Goal: Task Accomplishment & Management: Complete application form

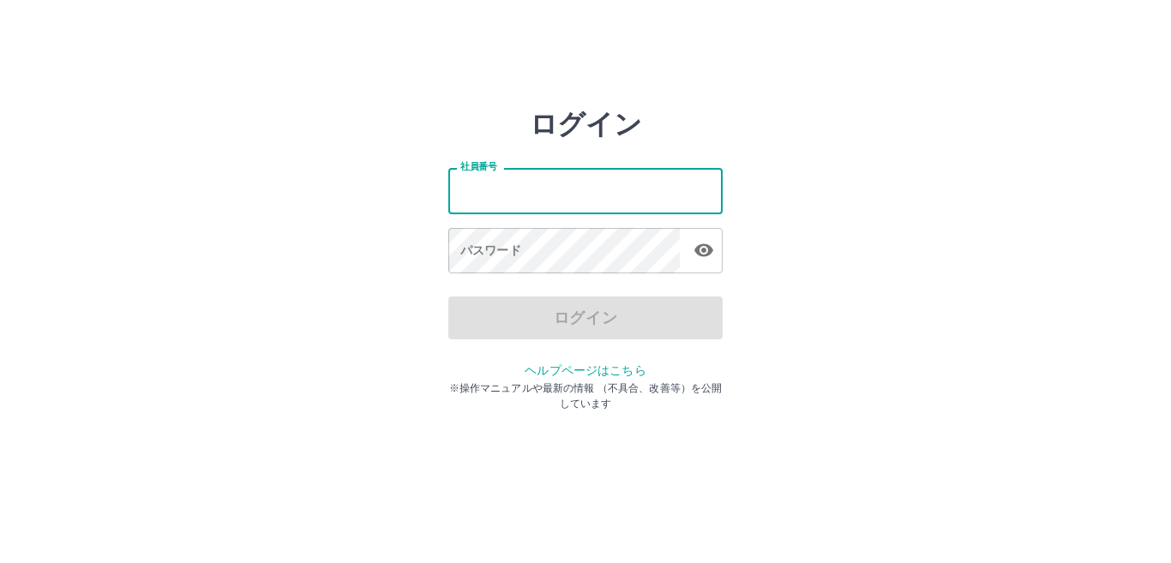
type input "*******"
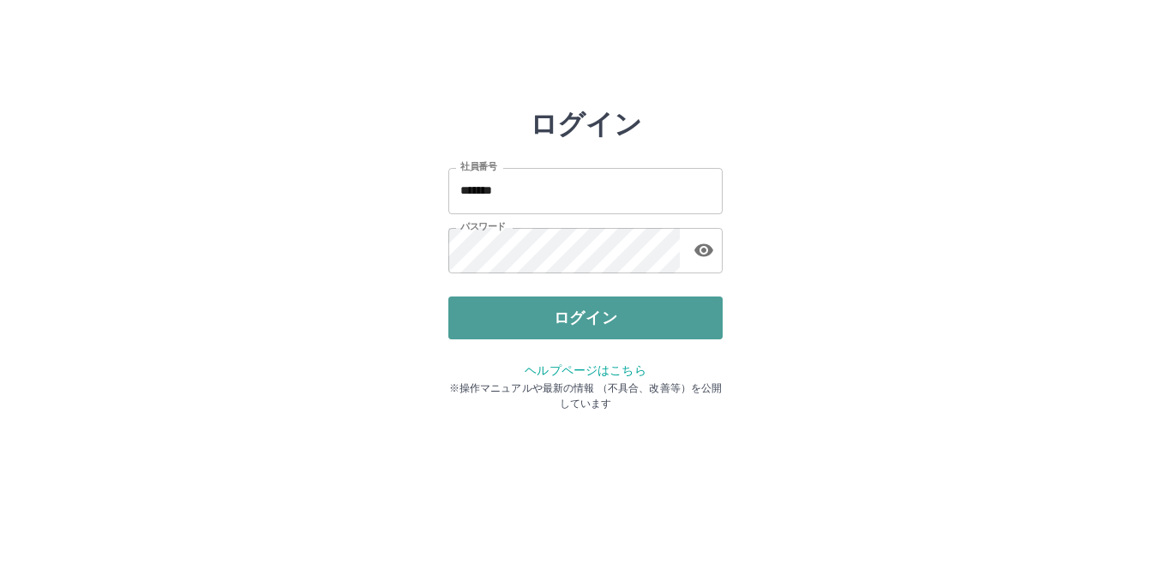
click at [607, 309] on button "ログイン" at bounding box center [585, 317] width 274 height 43
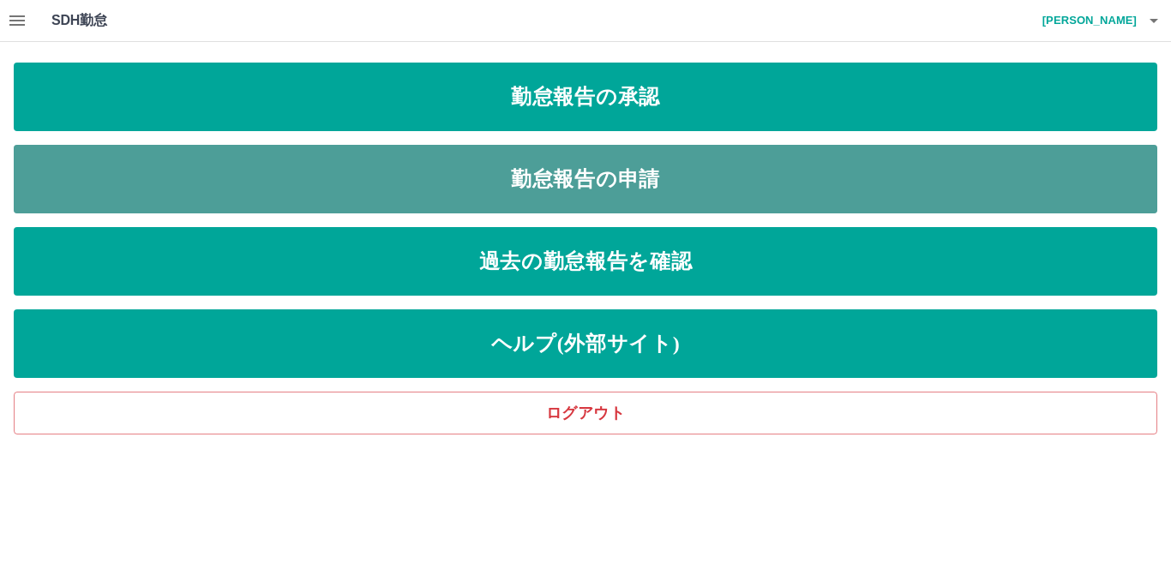
click at [724, 167] on link "勤怠報告の申請" at bounding box center [585, 179] width 1143 height 69
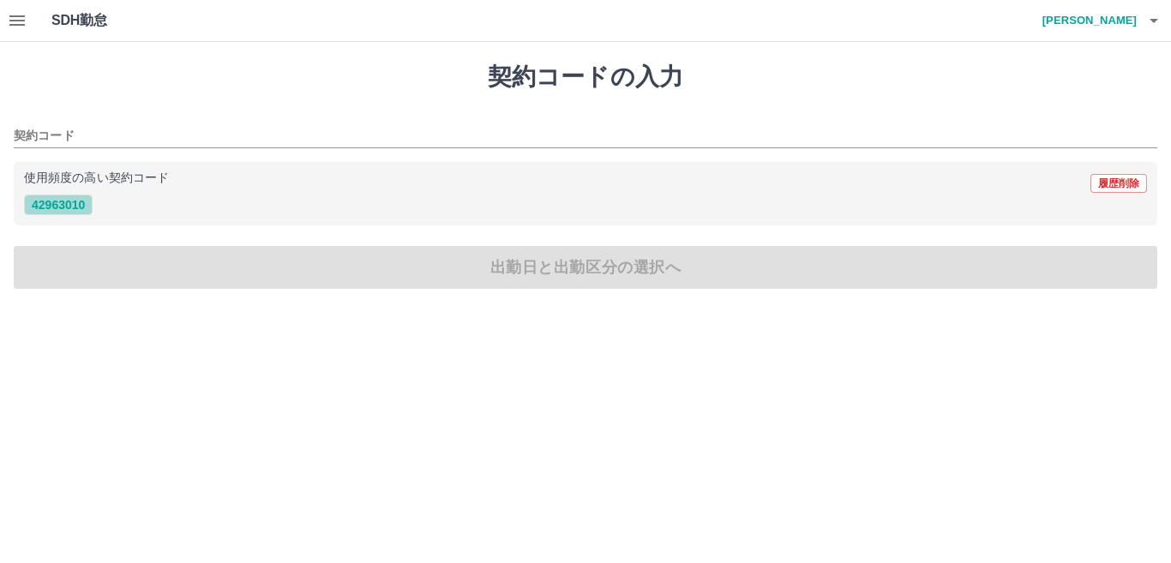
click at [69, 203] on button "42963010" at bounding box center [58, 205] width 69 height 21
type input "********"
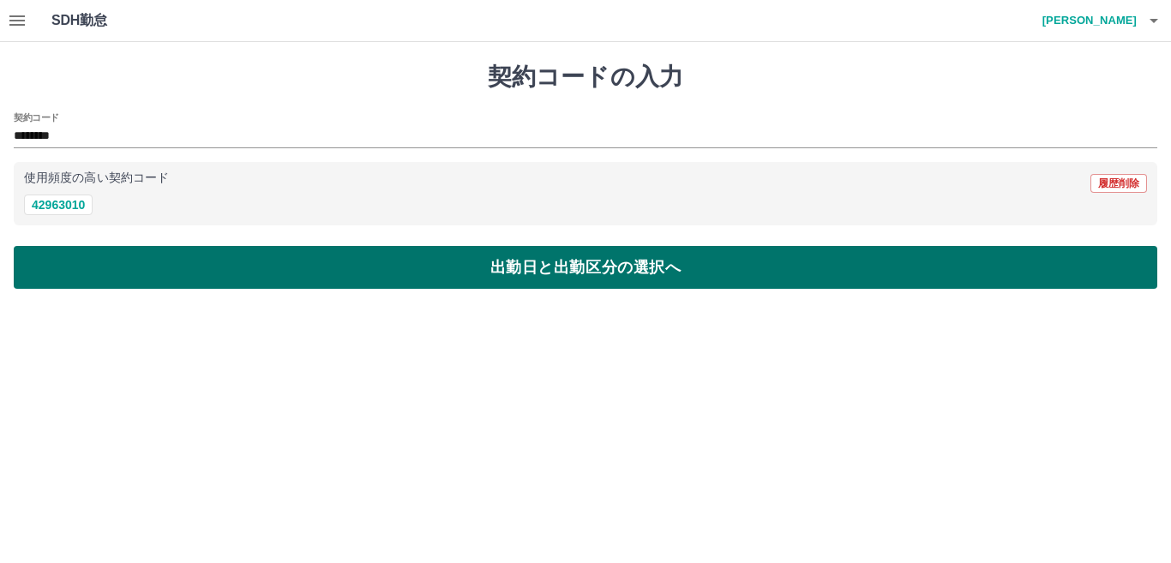
click at [87, 256] on button "出勤日と出勤区分の選択へ" at bounding box center [585, 267] width 1143 height 43
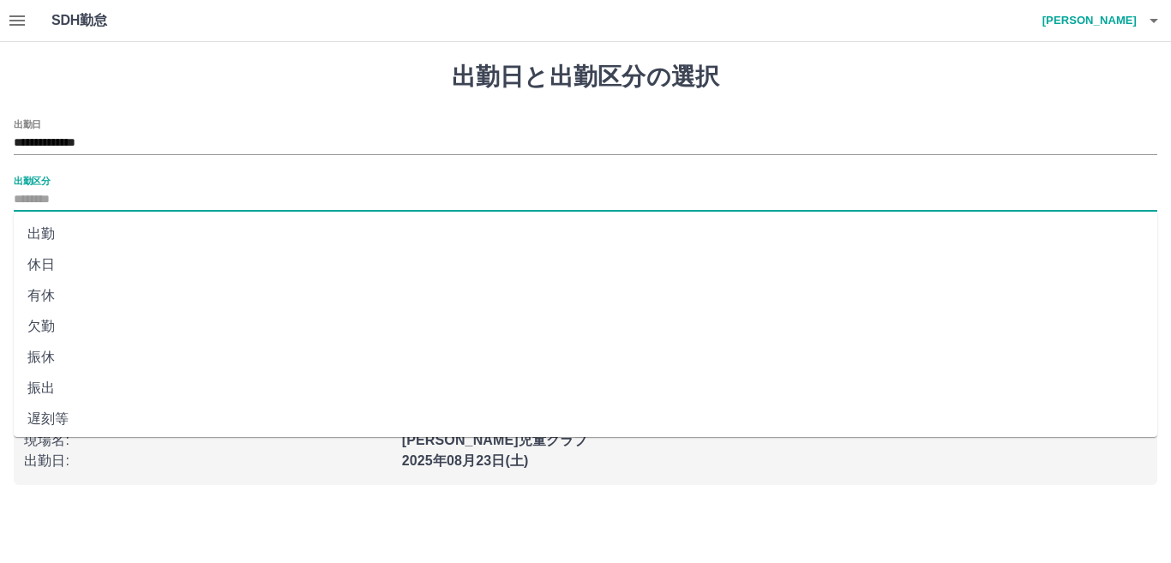
click at [96, 195] on input "出勤区分" at bounding box center [585, 199] width 1143 height 21
click at [86, 231] on li "出勤" at bounding box center [585, 234] width 1143 height 31
type input "**"
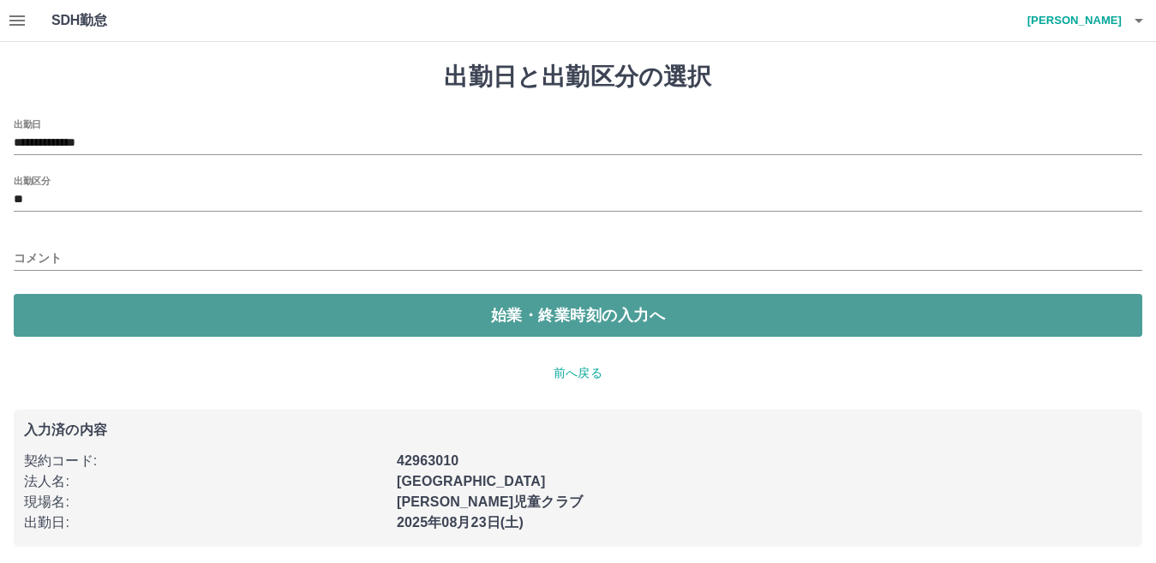
click at [77, 304] on button "始業・終業時刻の入力へ" at bounding box center [578, 315] width 1129 height 43
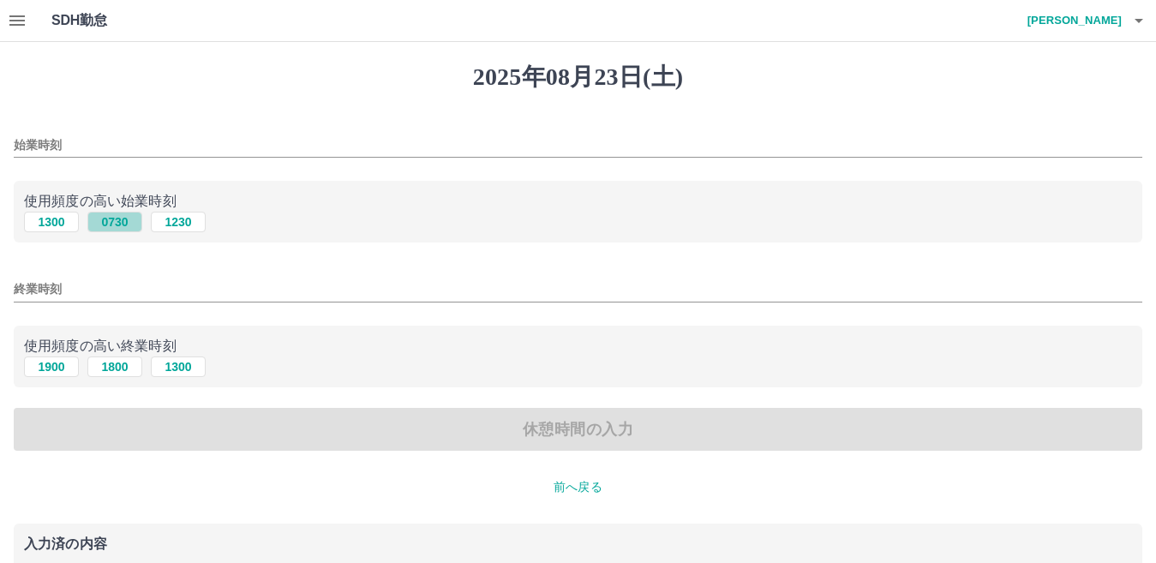
click at [116, 219] on button "0730" at bounding box center [114, 222] width 55 height 21
type input "****"
click at [80, 283] on input "終業時刻" at bounding box center [578, 289] width 1129 height 25
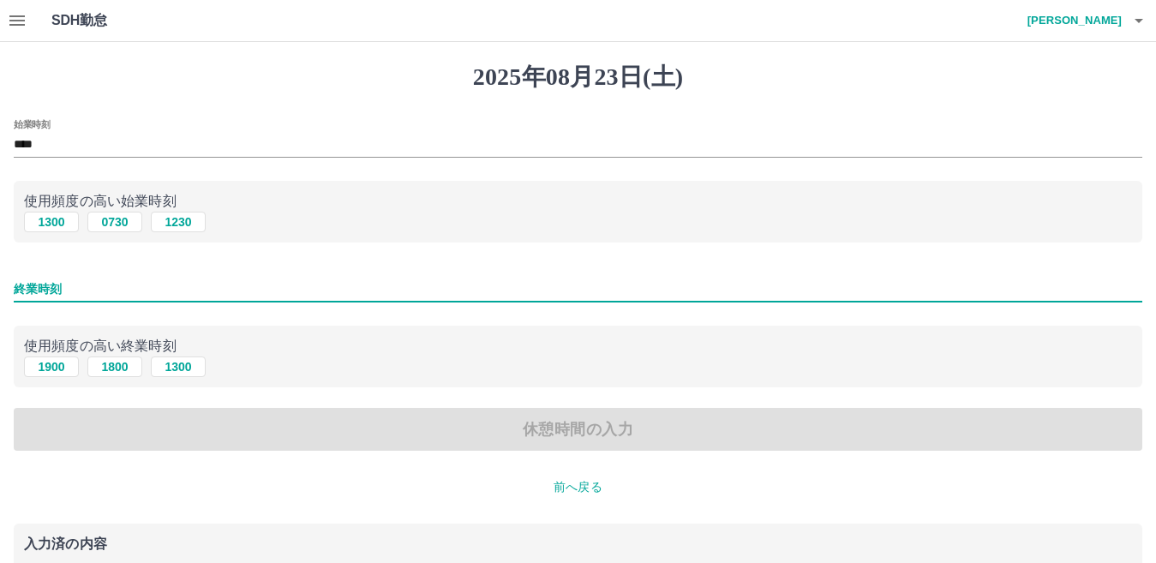
type input "****"
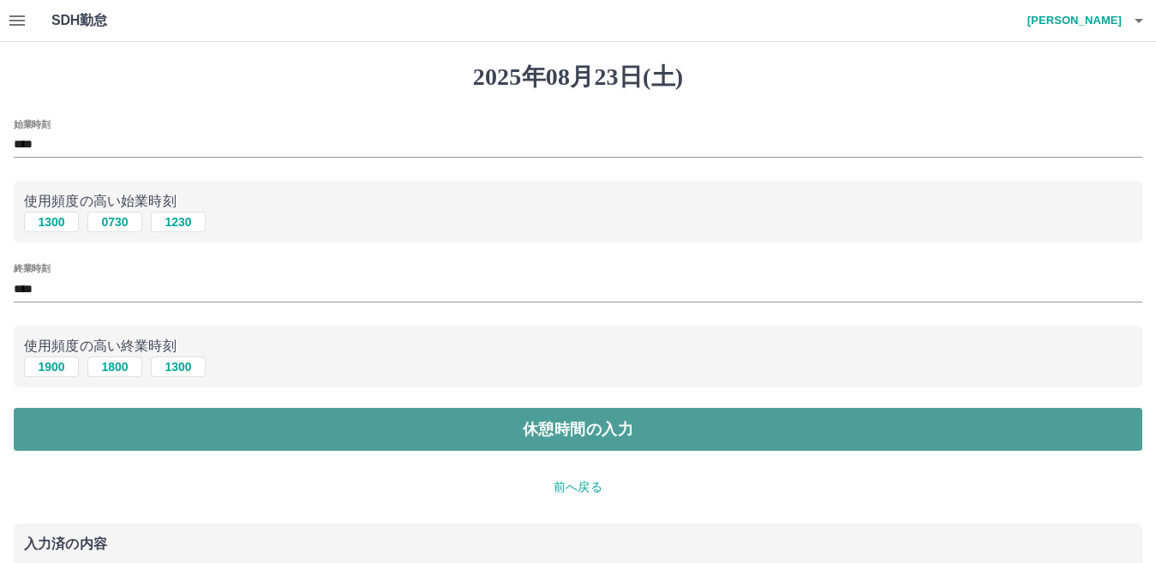
click at [332, 436] on button "休憩時間の入力" at bounding box center [578, 429] width 1129 height 43
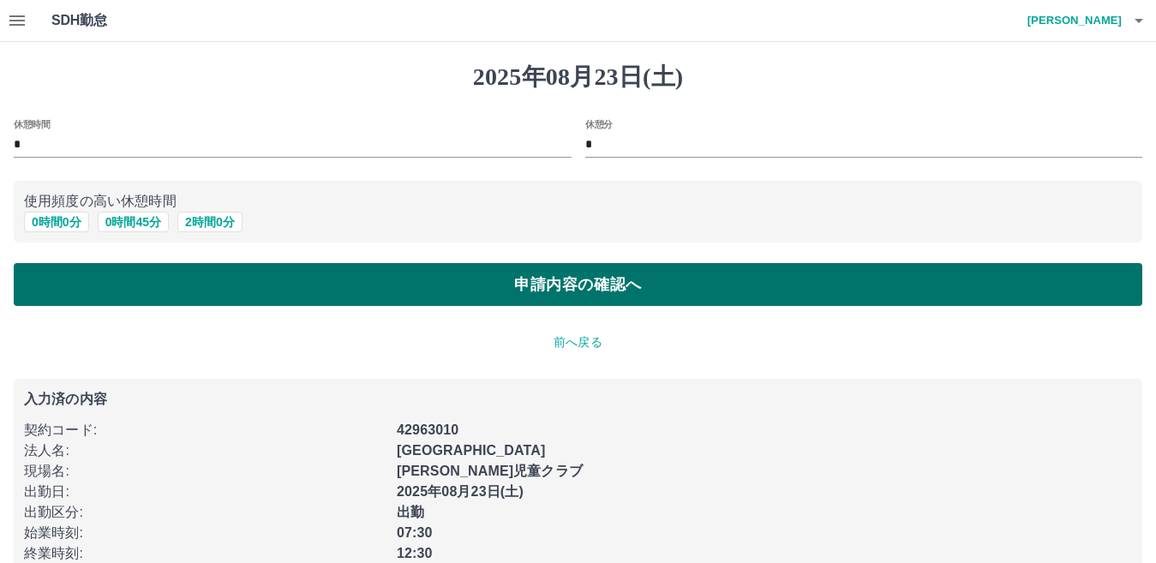
click at [428, 284] on button "申請内容の確認へ" at bounding box center [578, 284] width 1129 height 43
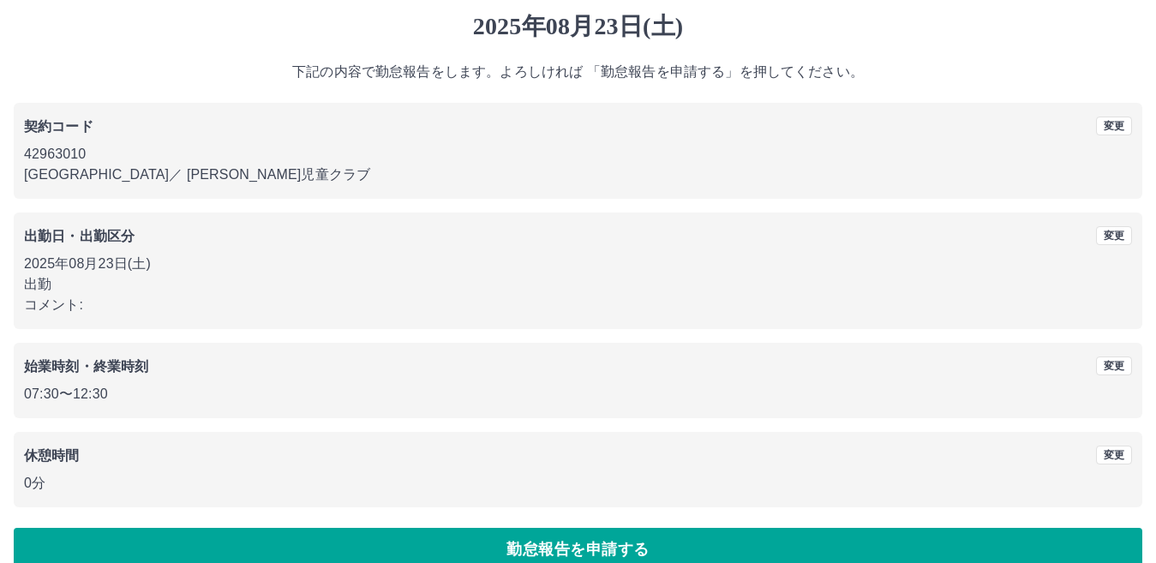
scroll to position [79, 0]
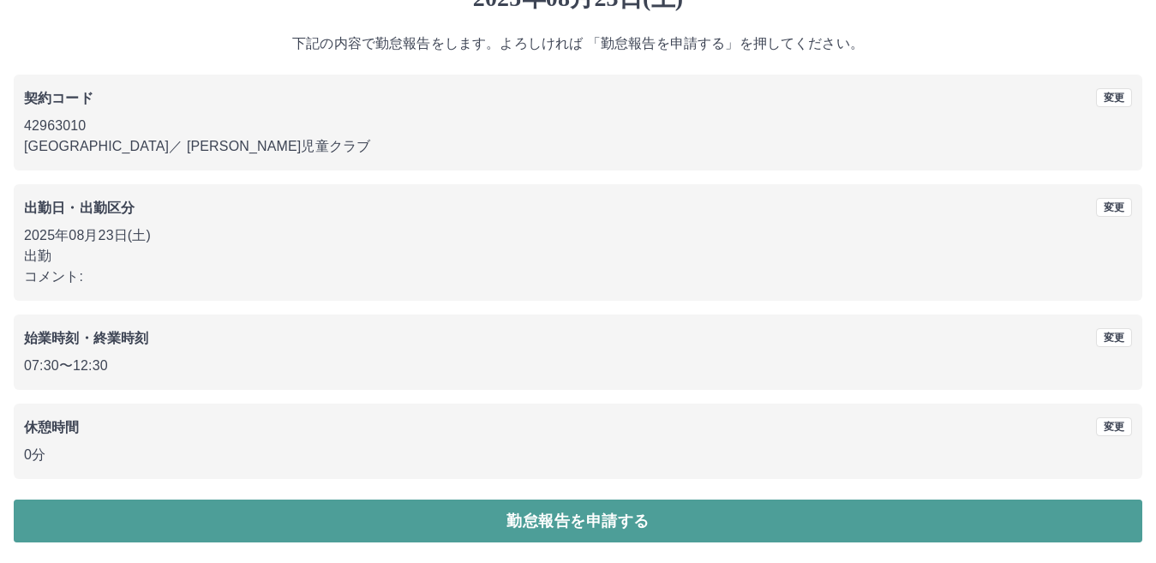
click at [442, 520] on button "勤怠報告を申請する" at bounding box center [578, 521] width 1129 height 43
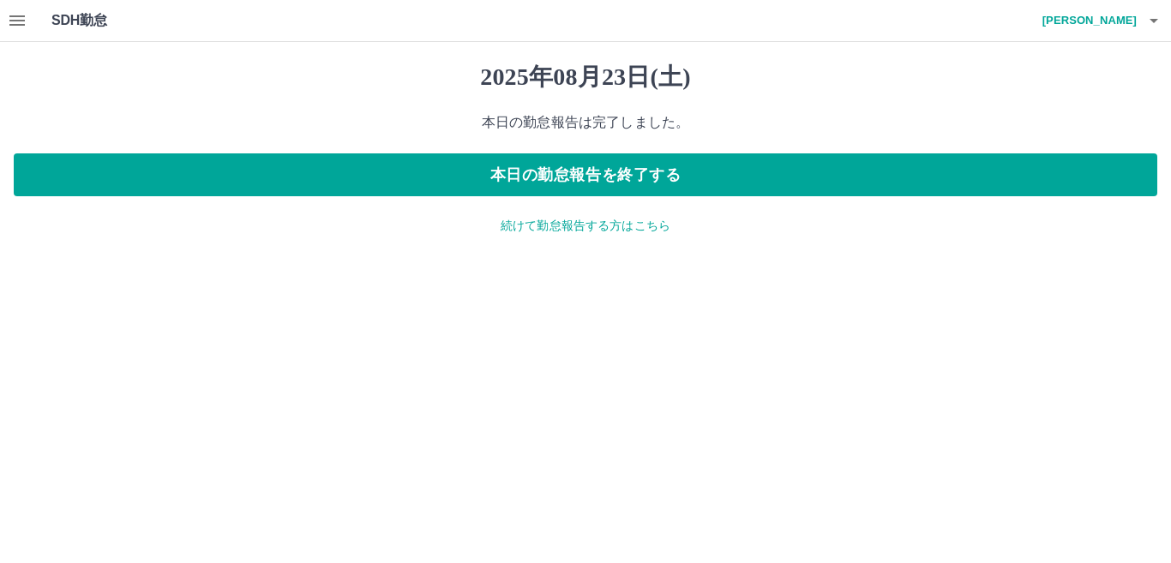
click at [1110, 21] on h4 "山郷　美由紀" at bounding box center [1084, 20] width 103 height 41
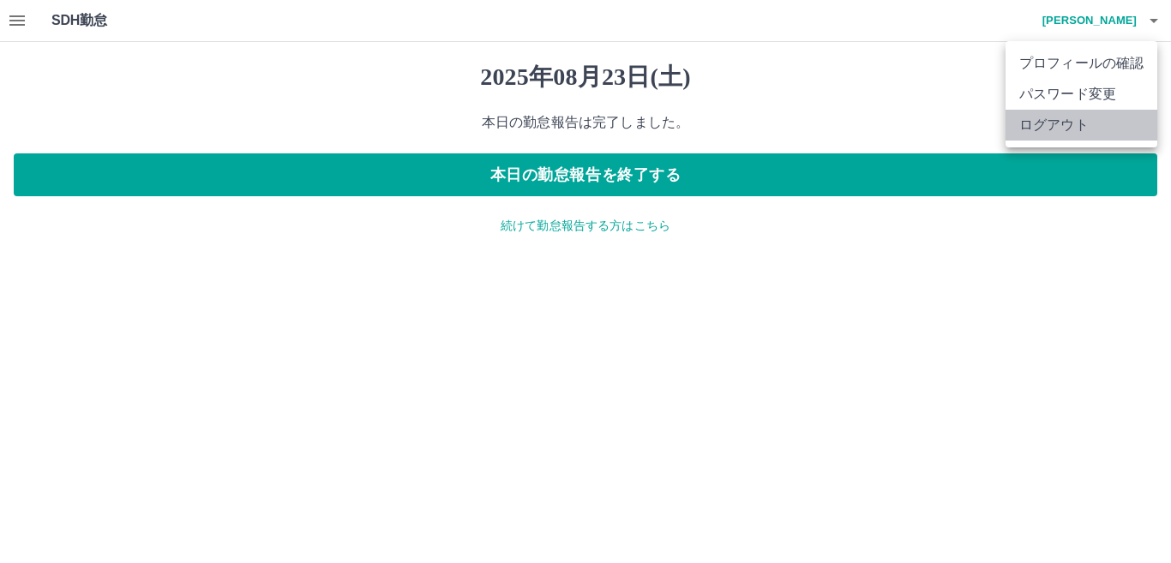
click at [1092, 128] on li "ログアウト" at bounding box center [1081, 125] width 152 height 31
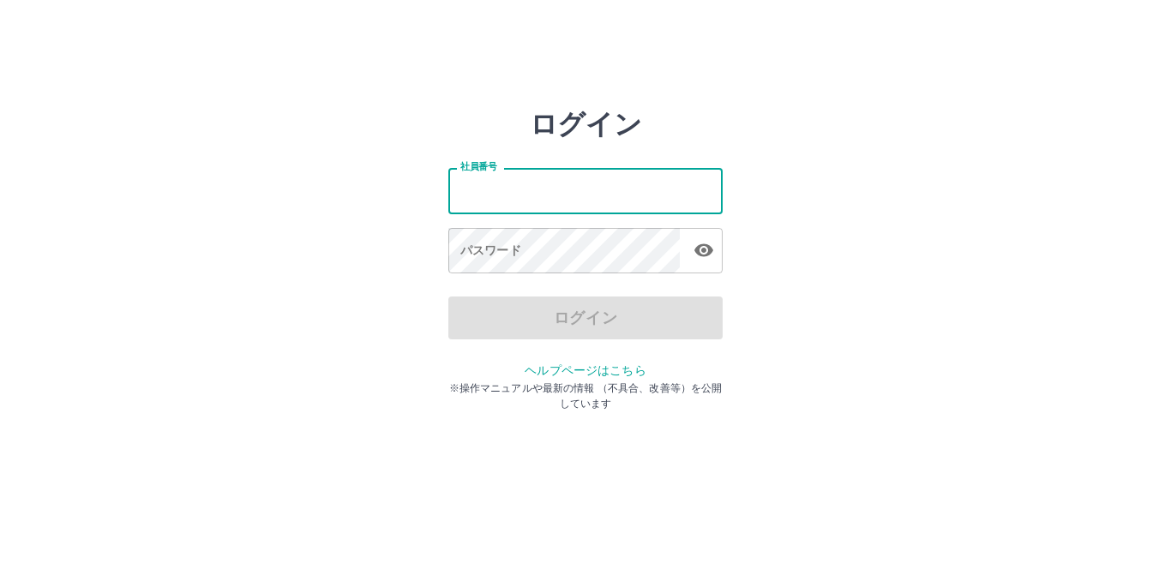
click at [531, 196] on input "社員番号" at bounding box center [585, 190] width 274 height 45
type input "*******"
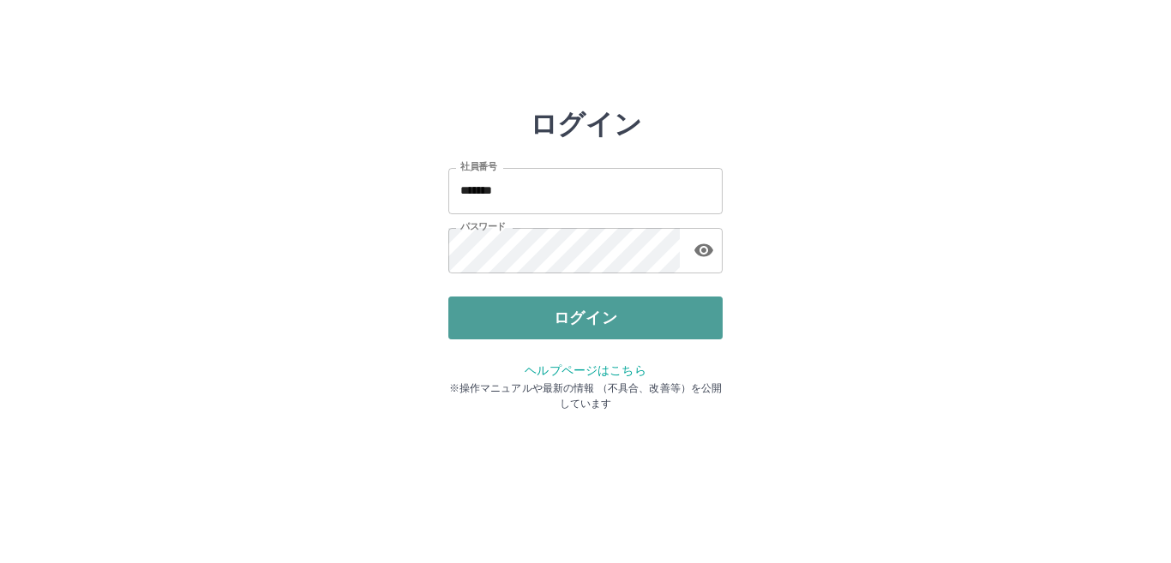
click at [501, 314] on button "ログイン" at bounding box center [585, 317] width 274 height 43
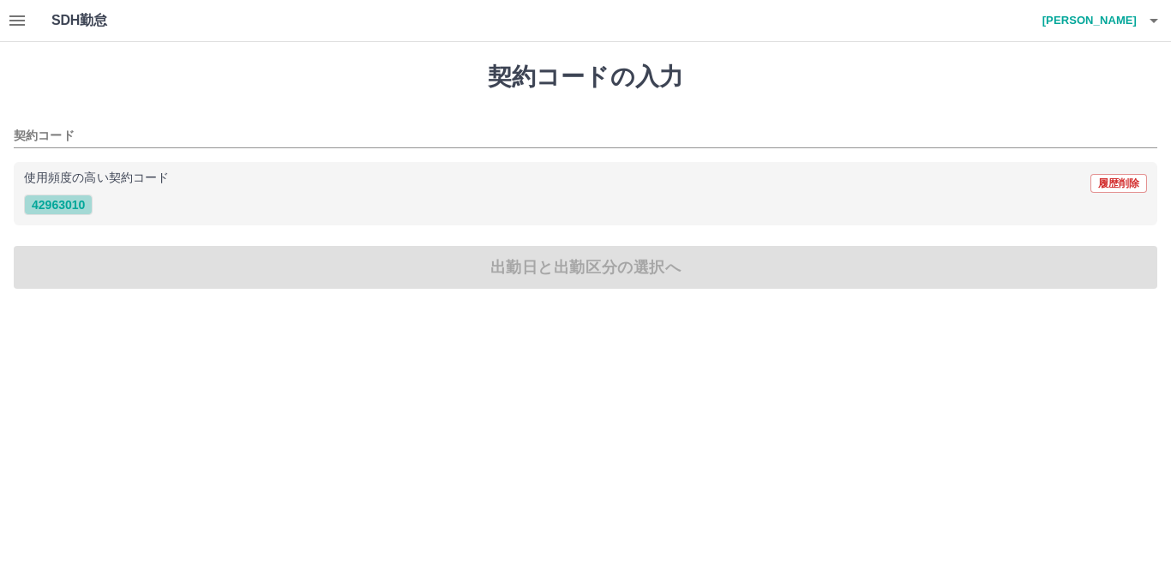
click at [75, 207] on button "42963010" at bounding box center [58, 205] width 69 height 21
type input "********"
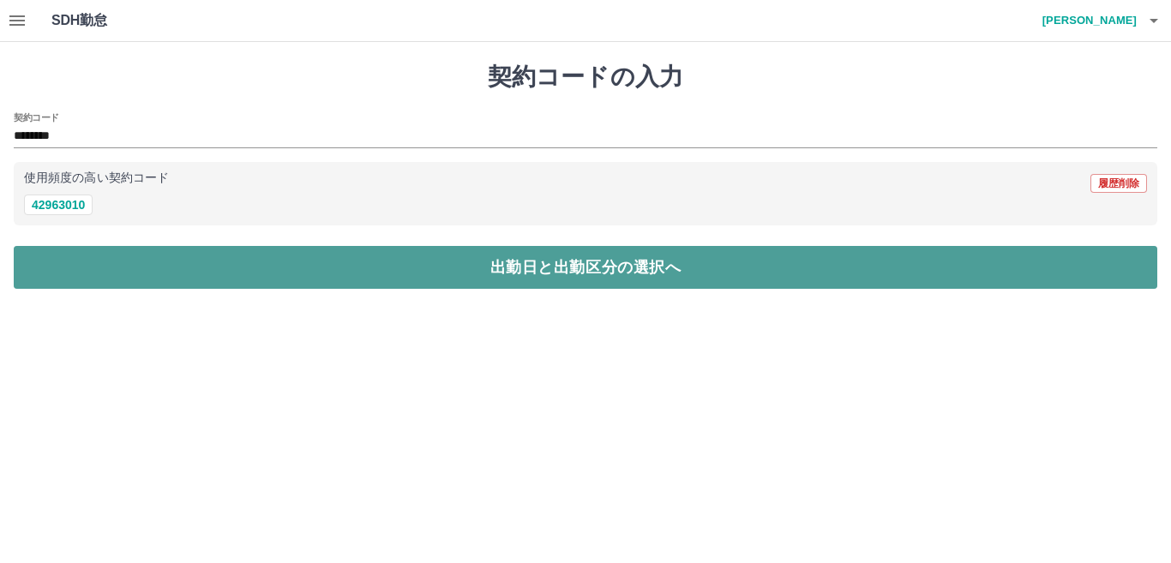
click at [99, 269] on button "出勤日と出勤区分の選択へ" at bounding box center [585, 267] width 1143 height 43
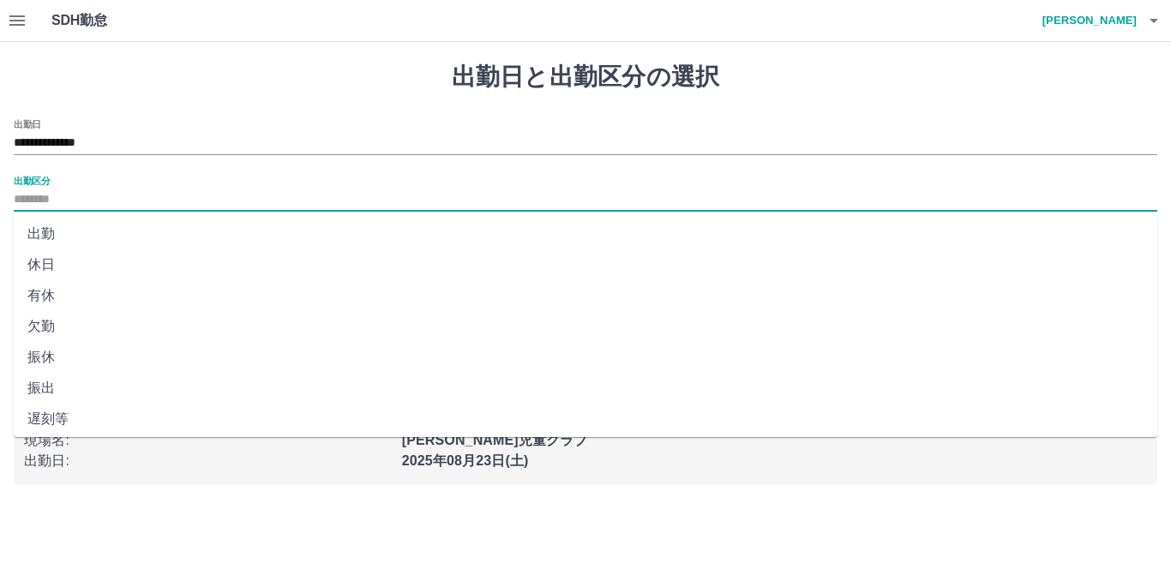
click at [59, 199] on input "出勤区分" at bounding box center [585, 199] width 1143 height 21
click at [62, 236] on li "出勤" at bounding box center [585, 234] width 1143 height 31
type input "**"
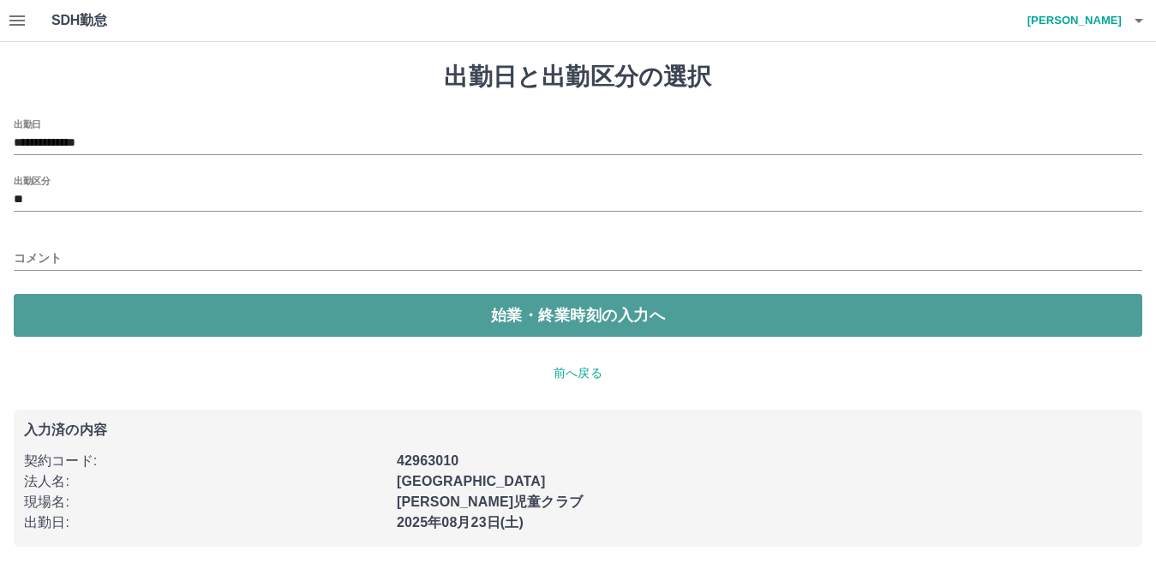
click at [147, 317] on button "始業・終業時刻の入力へ" at bounding box center [578, 315] width 1129 height 43
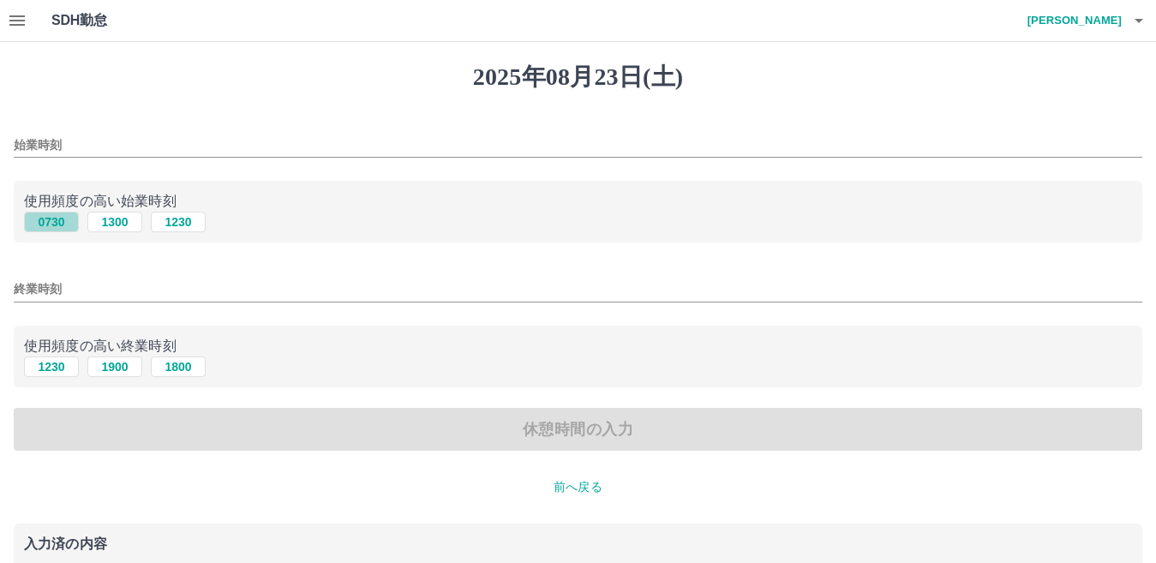
click at [58, 219] on button "0730" at bounding box center [51, 222] width 55 height 21
type input "****"
click at [57, 366] on button "1230" at bounding box center [51, 366] width 55 height 21
type input "****"
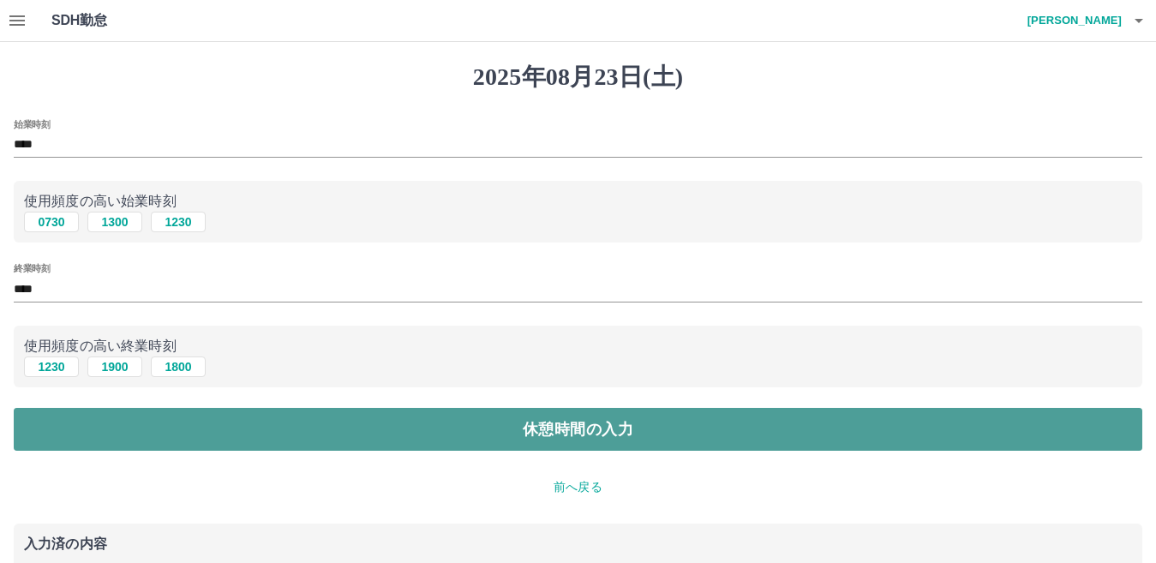
click at [136, 431] on button "休憩時間の入力" at bounding box center [578, 429] width 1129 height 43
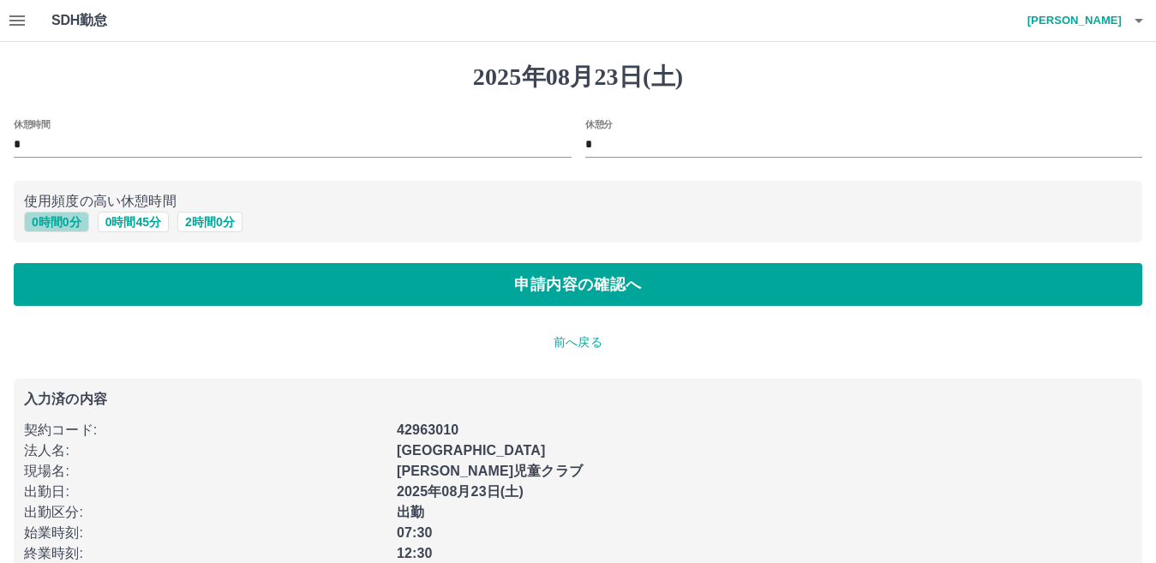
click at [54, 220] on button "0 時間 0 分" at bounding box center [56, 222] width 65 height 21
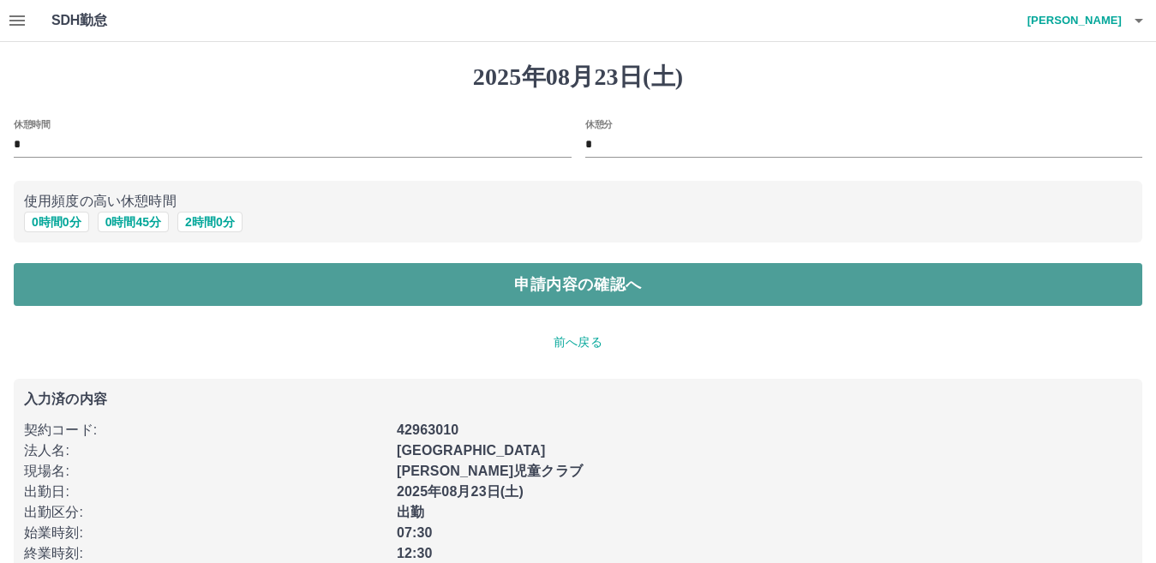
click at [82, 275] on button "申請内容の確認へ" at bounding box center [578, 284] width 1129 height 43
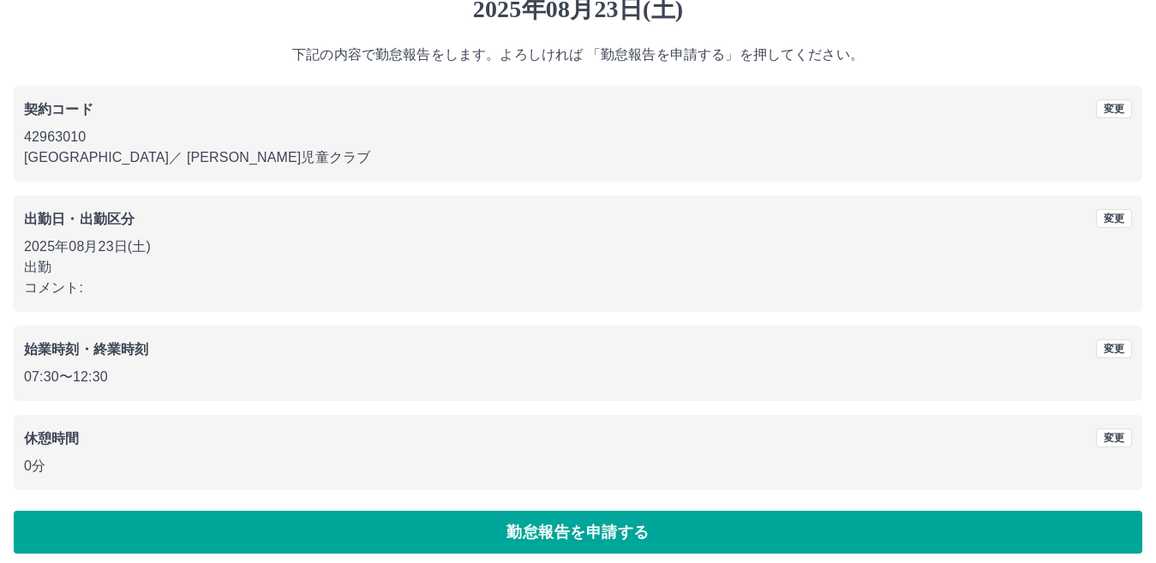
scroll to position [73, 0]
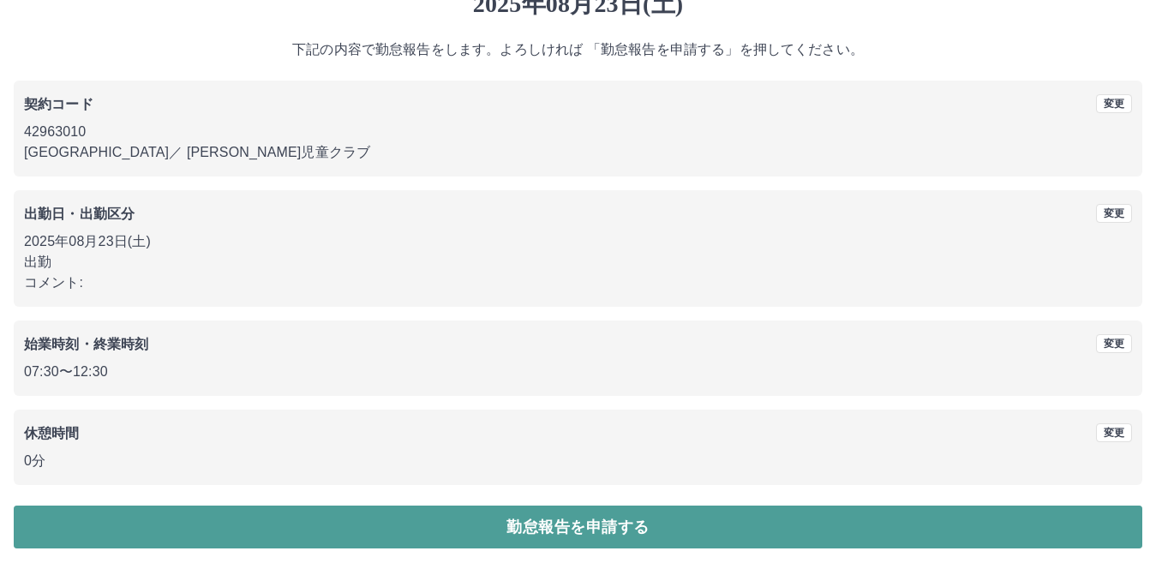
click at [993, 517] on button "勤怠報告を申請する" at bounding box center [578, 527] width 1129 height 43
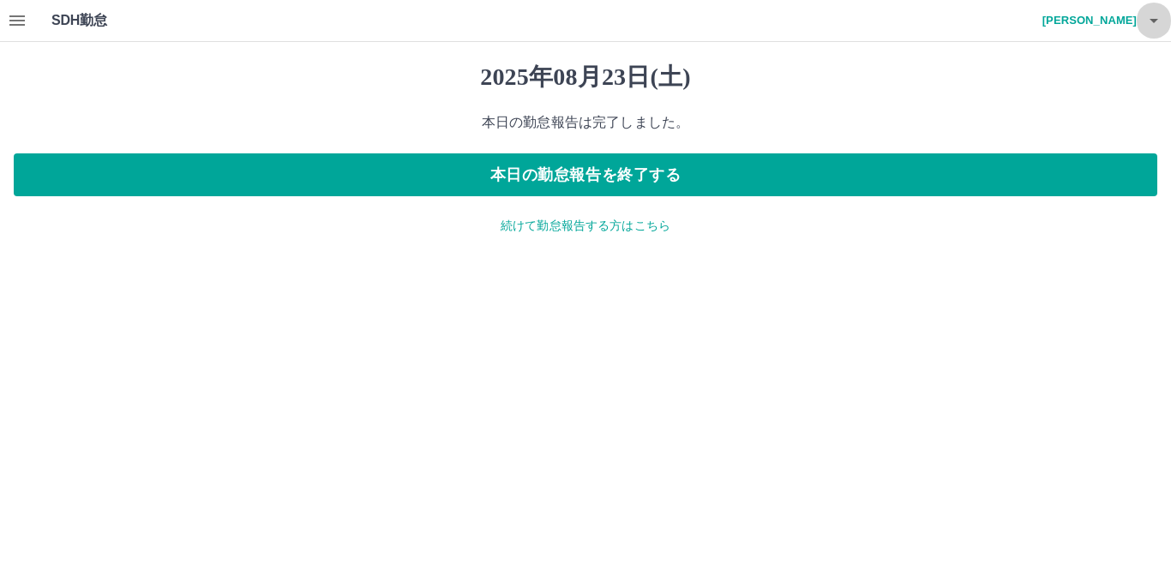
click at [1150, 21] on icon "button" at bounding box center [1153, 20] width 21 height 21
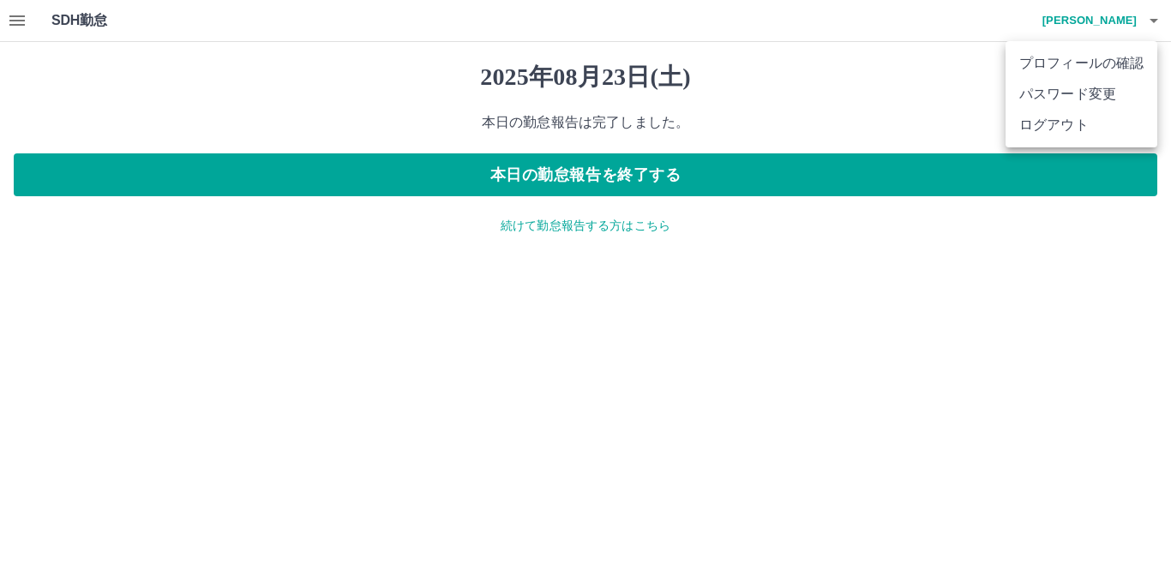
click at [1049, 127] on li "ログアウト" at bounding box center [1081, 125] width 152 height 31
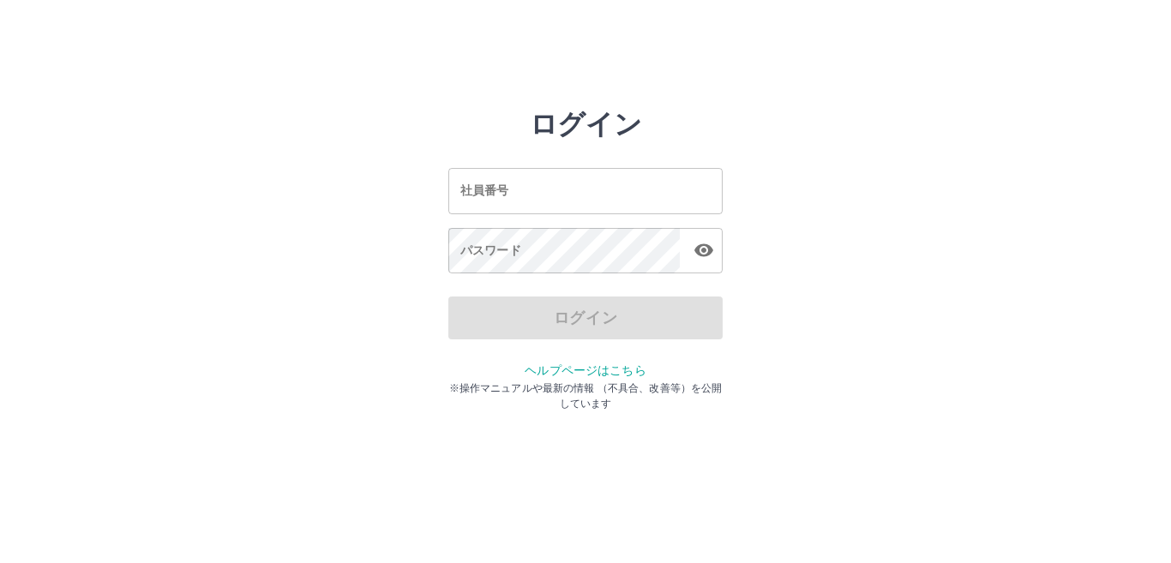
click at [577, 186] on input "社員番号" at bounding box center [585, 190] width 274 height 45
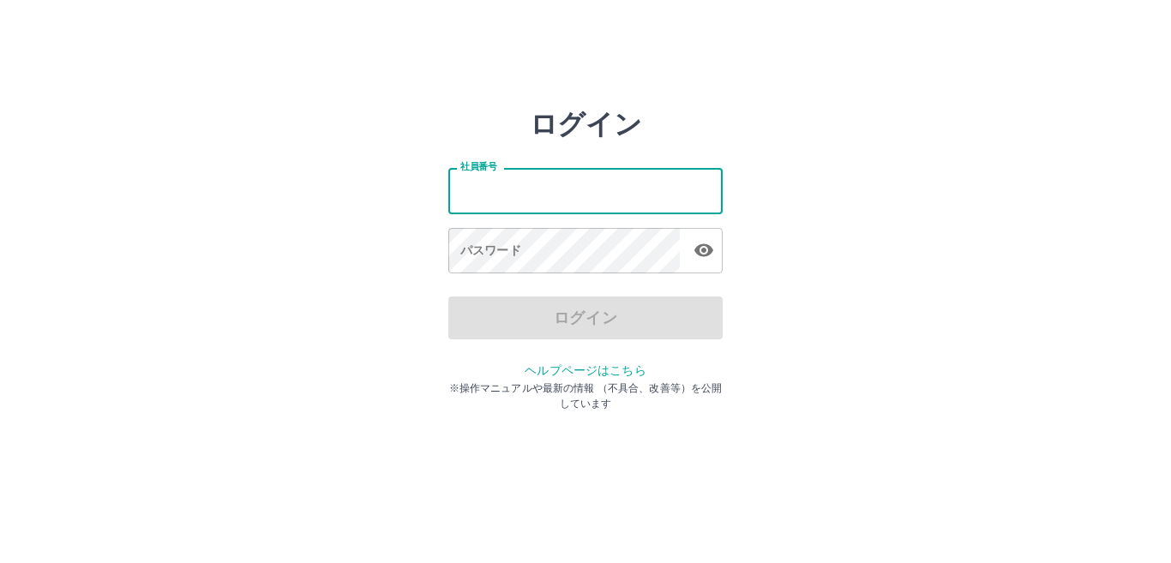
type input "*******"
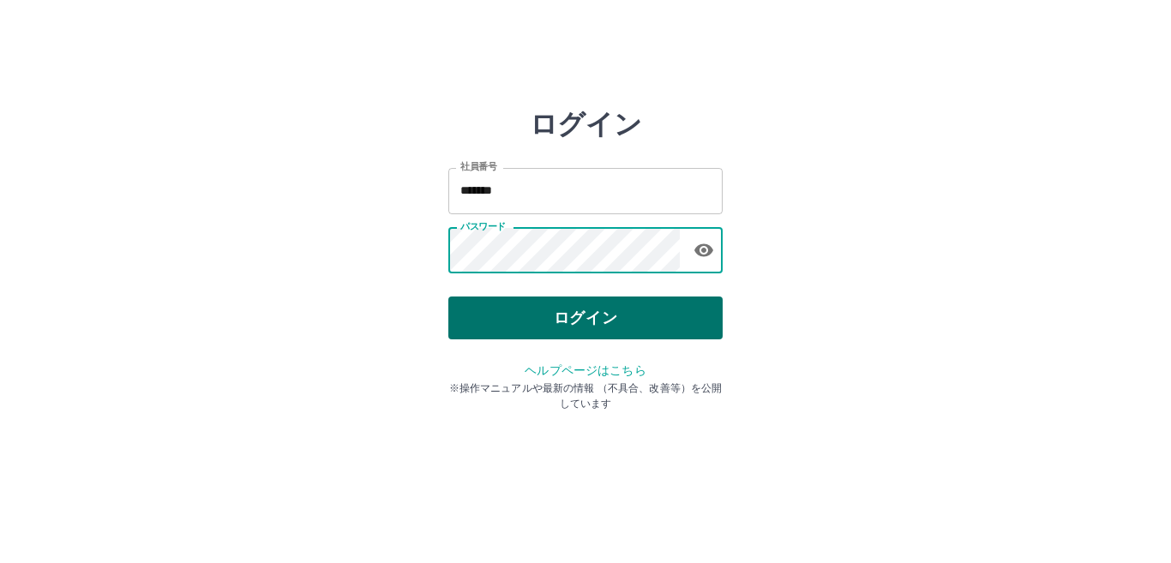
click at [546, 313] on button "ログイン" at bounding box center [585, 317] width 274 height 43
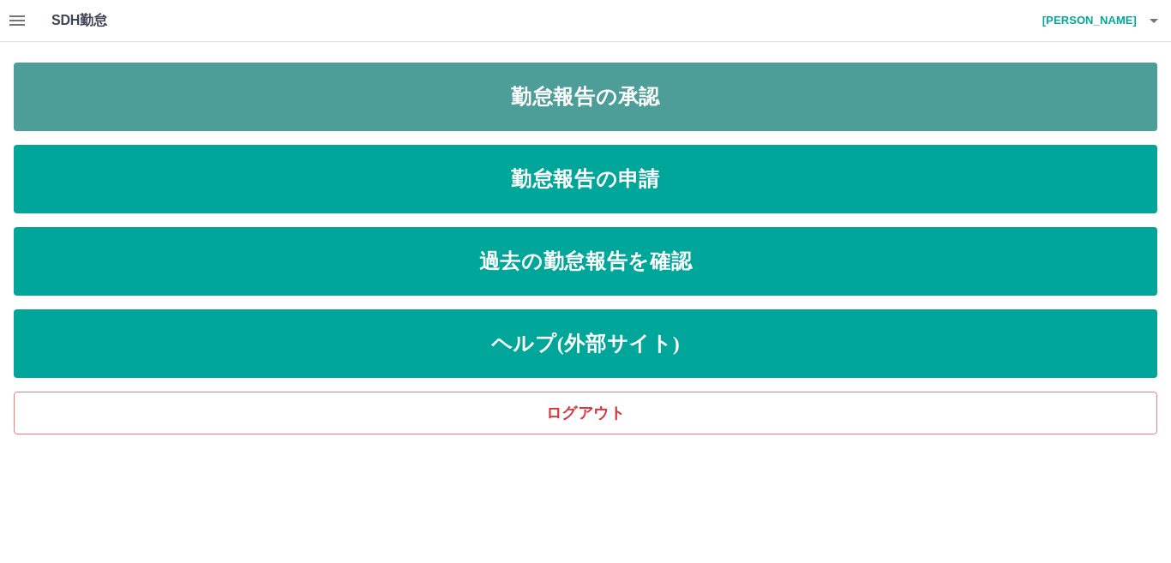
click at [719, 113] on link "勤怠報告の承認" at bounding box center [585, 97] width 1143 height 69
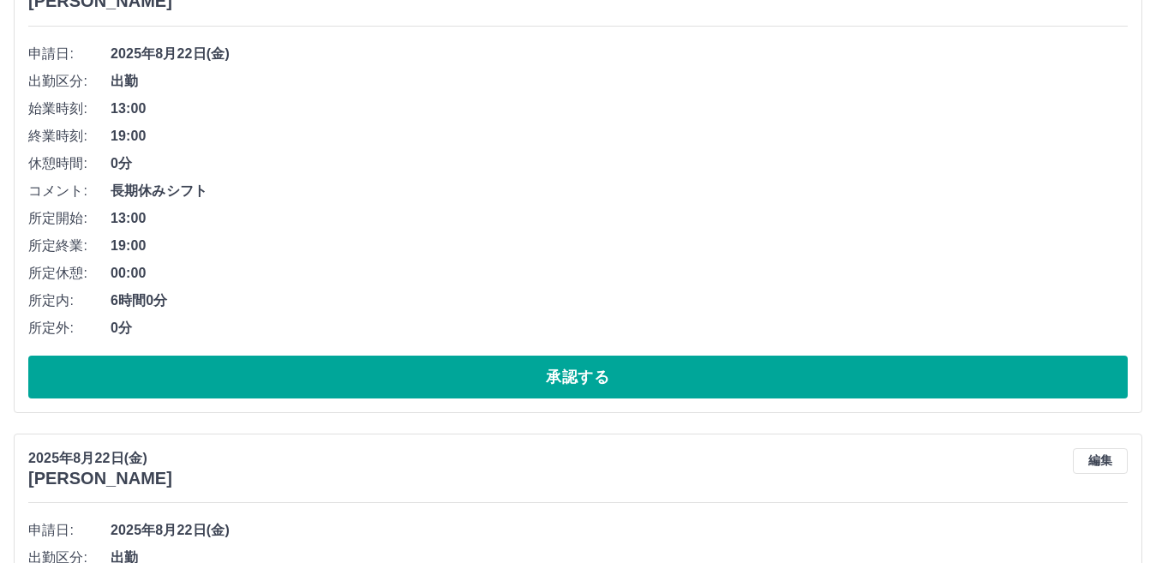
scroll to position [1200, 0]
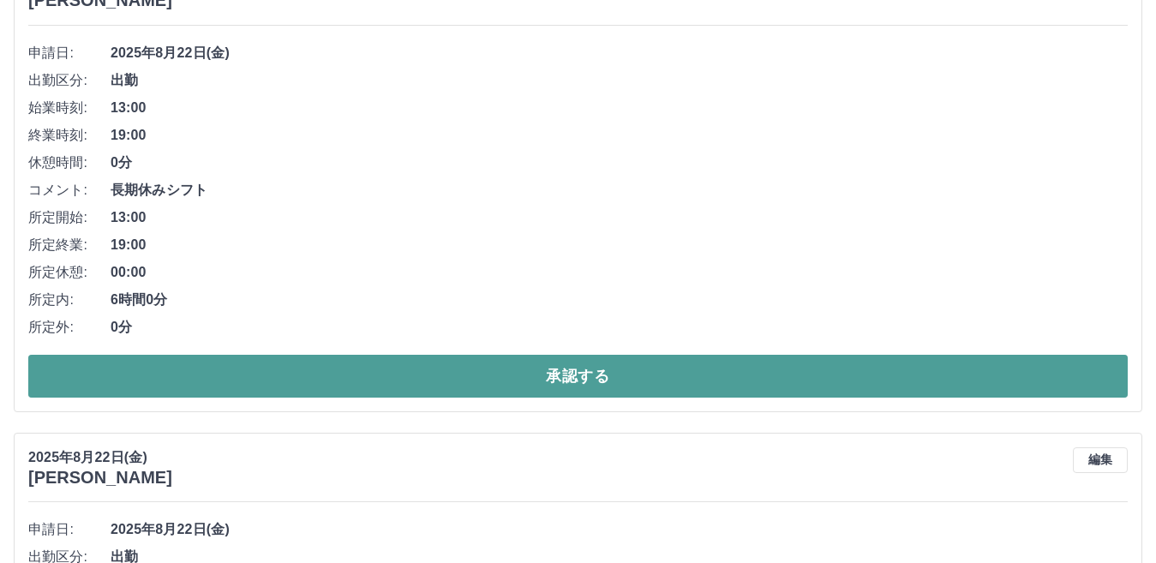
click at [364, 356] on button "承認する" at bounding box center [577, 376] width 1099 height 43
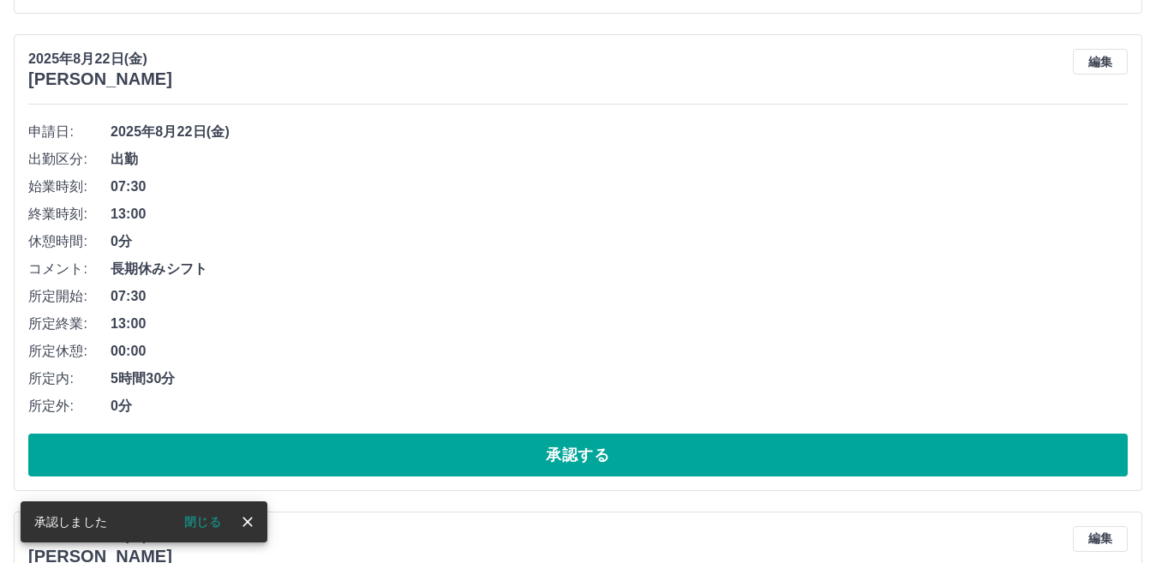
scroll to position [1151, 0]
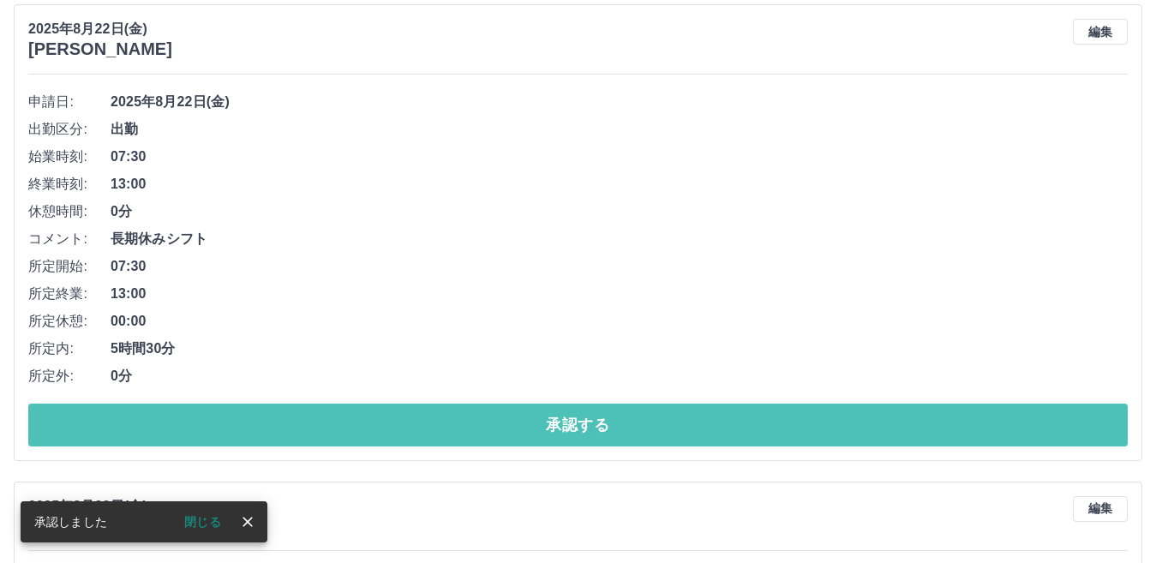
drag, startPoint x: 448, startPoint y: 411, endPoint x: 456, endPoint y: 383, distance: 29.3
click at [456, 398] on div "申請日: 2025年8月22日(金) 出勤区分: 出勤 始業時刻: 07:30 終業時刻: 13:00 休憩時間: 0分 コメント: 長期休みシフト 所定開始…" at bounding box center [577, 267] width 1099 height 358
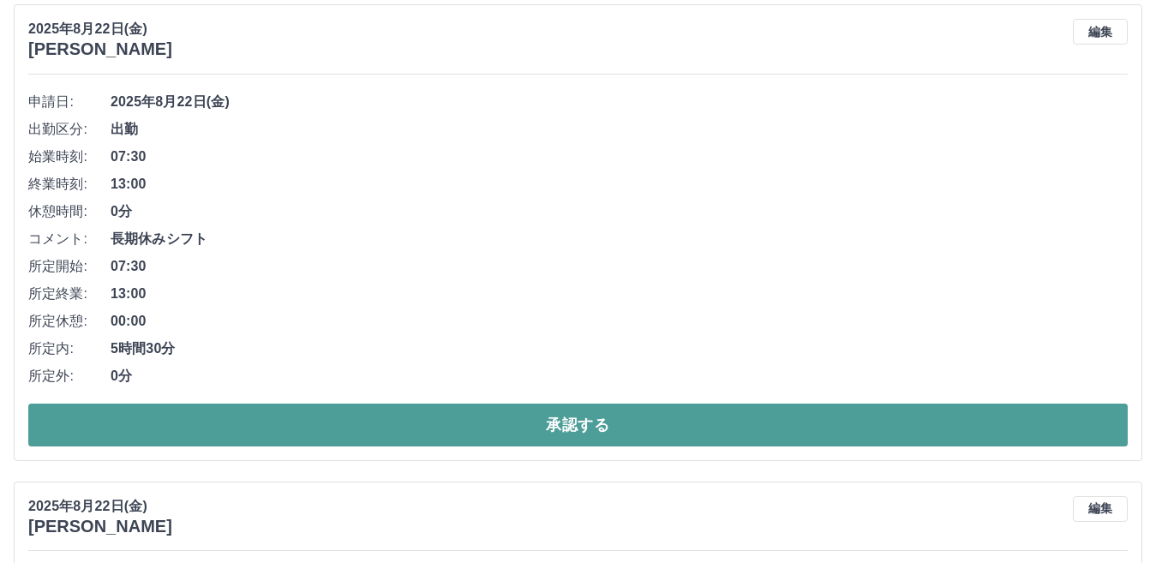
click at [428, 427] on button "承認する" at bounding box center [577, 425] width 1099 height 43
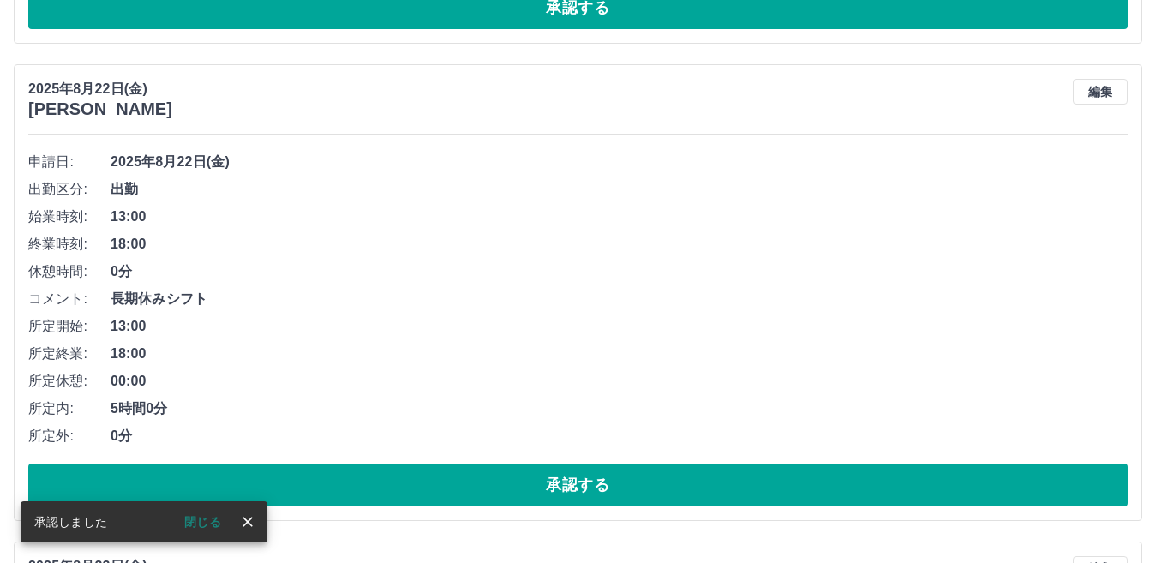
scroll to position [1273, 0]
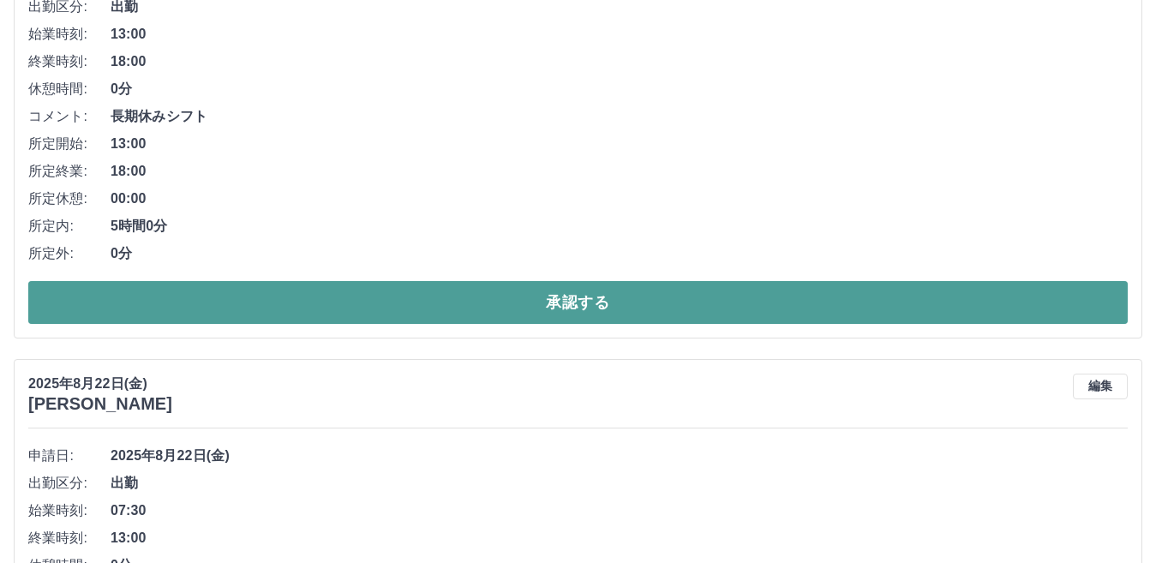
click at [446, 307] on button "承認する" at bounding box center [577, 302] width 1099 height 43
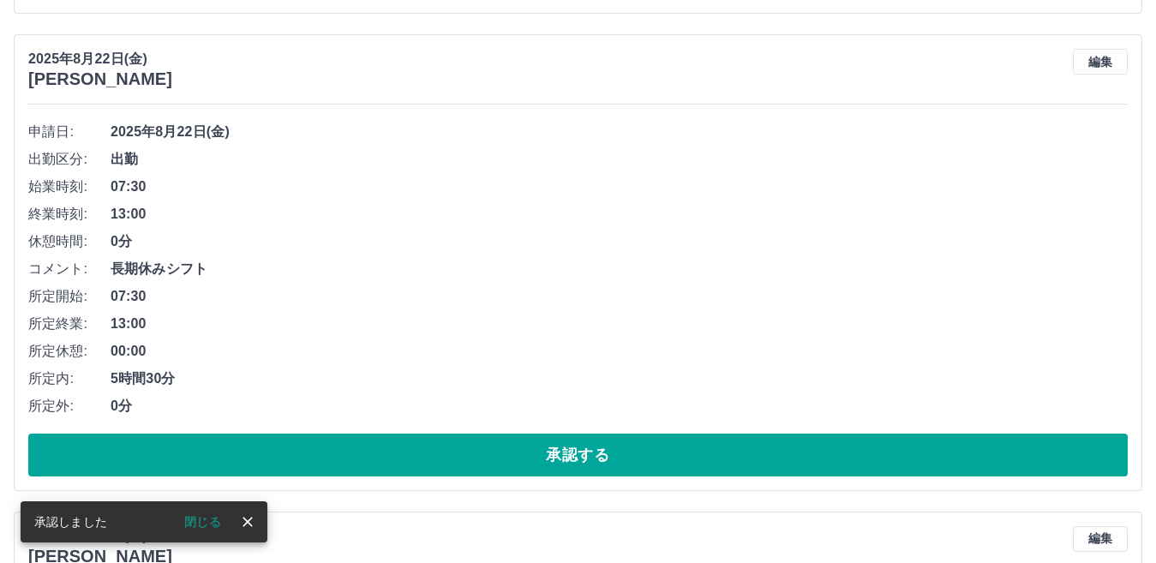
scroll to position [1139, 0]
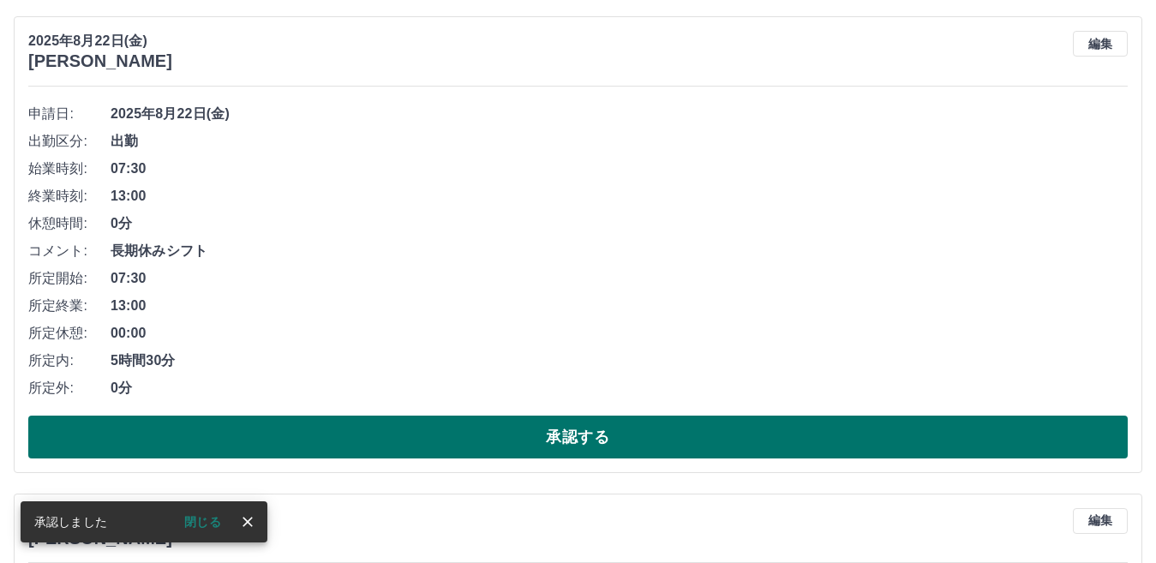
click at [389, 442] on button "承認する" at bounding box center [577, 437] width 1099 height 43
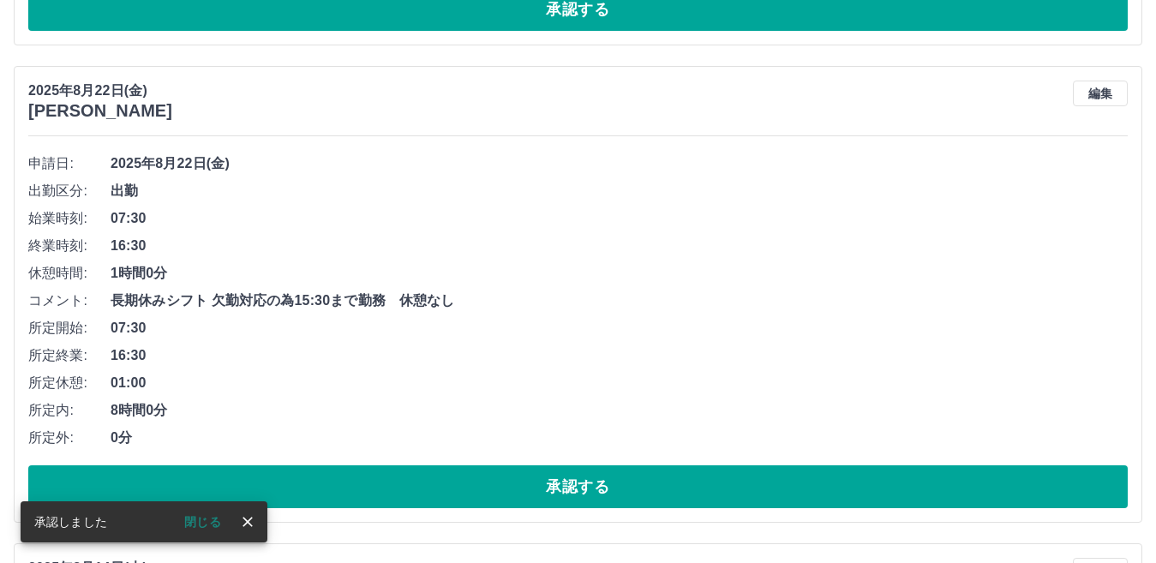
scroll to position [1090, 0]
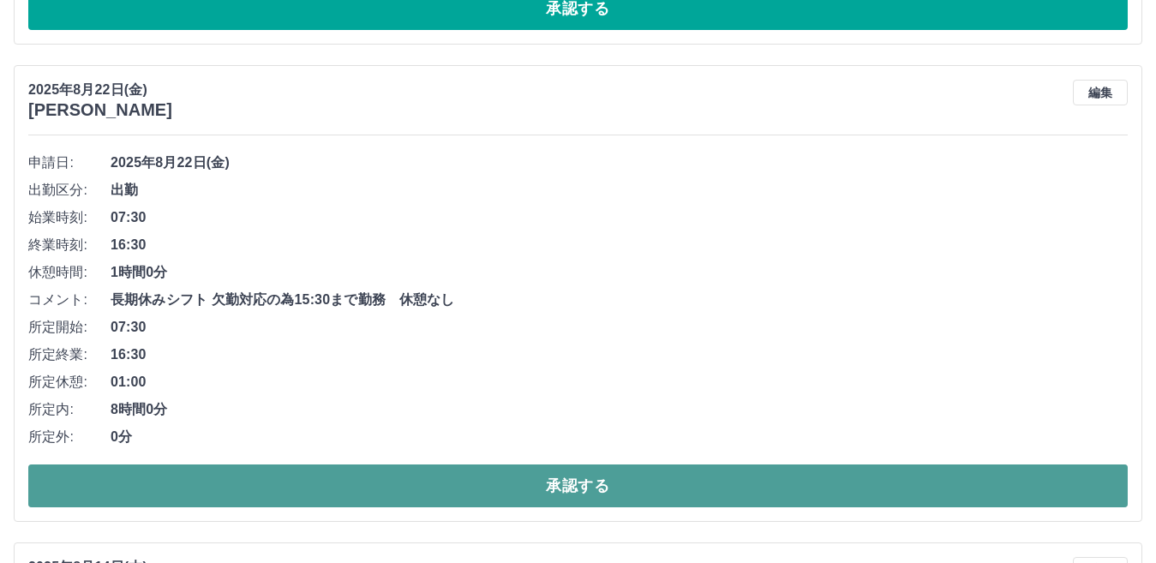
click at [351, 473] on button "承認する" at bounding box center [577, 485] width 1099 height 43
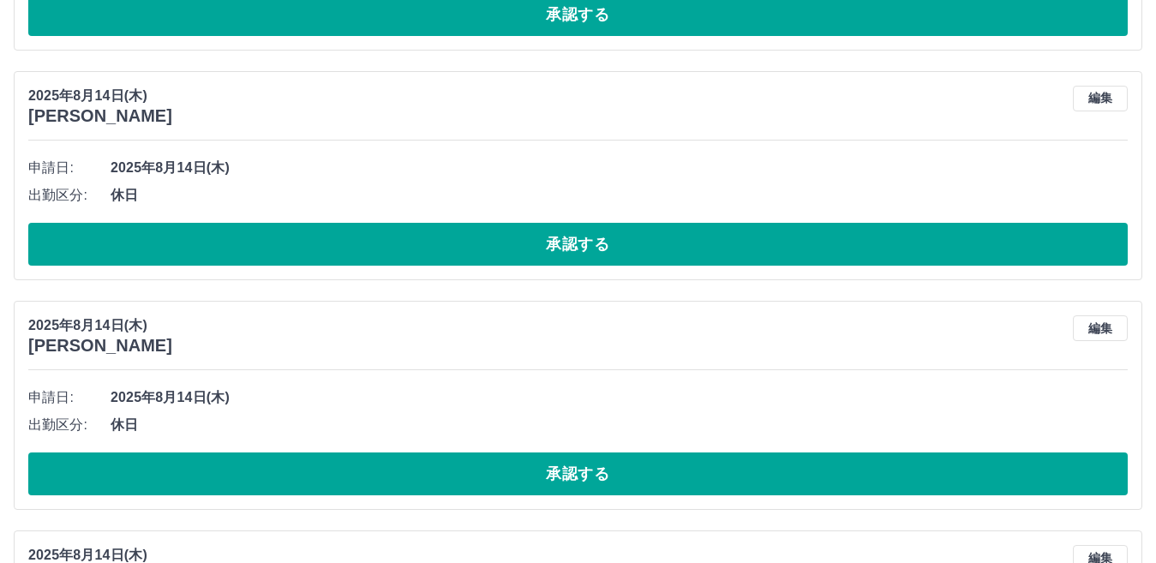
scroll to position [1347, 0]
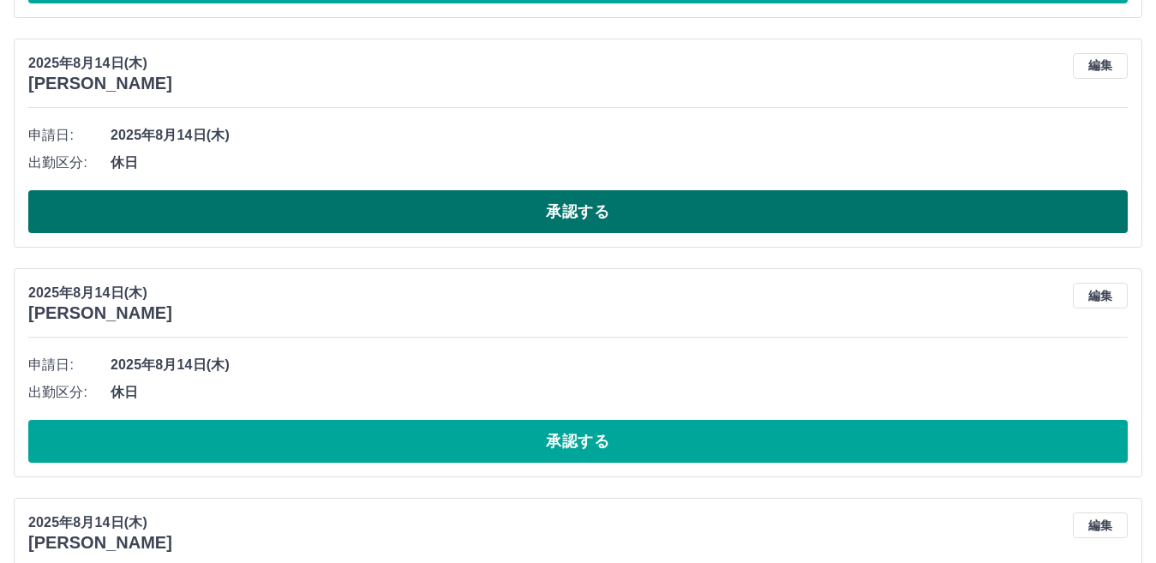
click at [408, 200] on button "承認する" at bounding box center [577, 211] width 1099 height 43
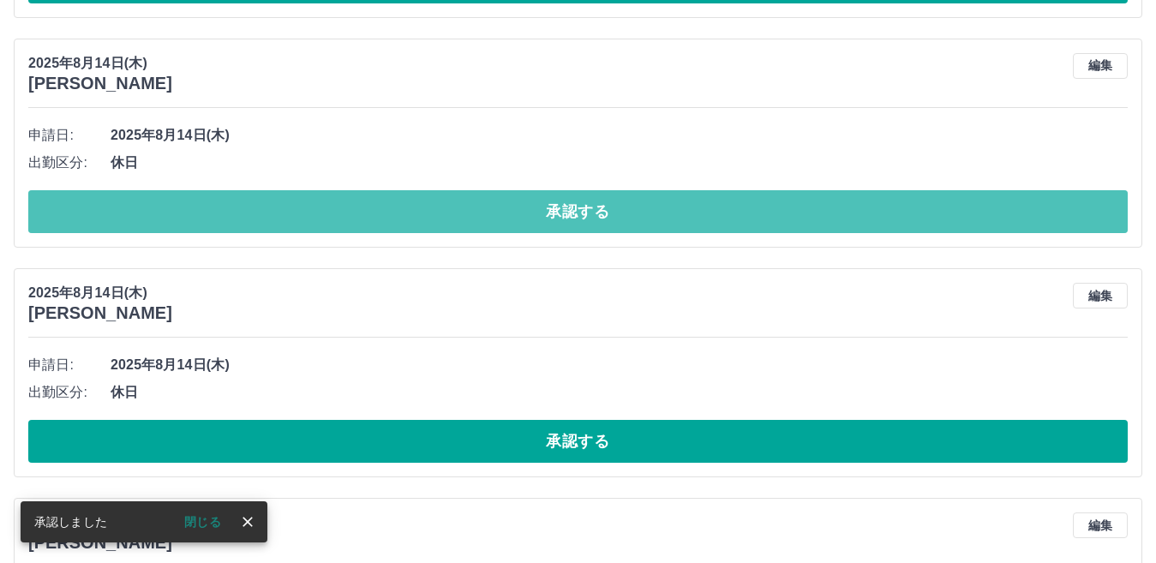
click at [408, 199] on button "承認する" at bounding box center [577, 211] width 1099 height 43
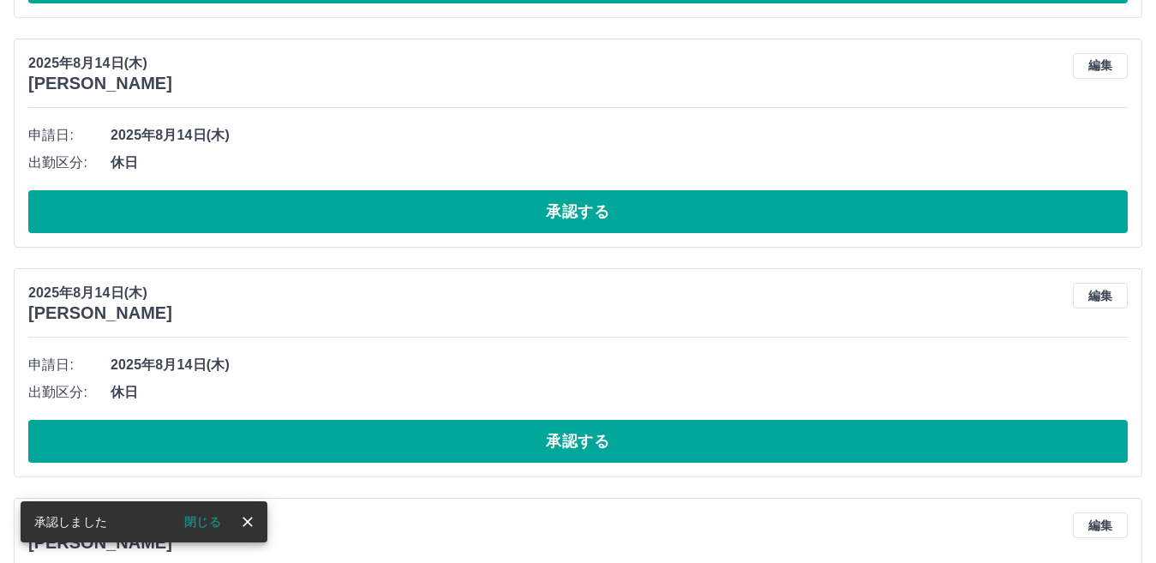
click at [408, 199] on button "承認する" at bounding box center [577, 211] width 1099 height 43
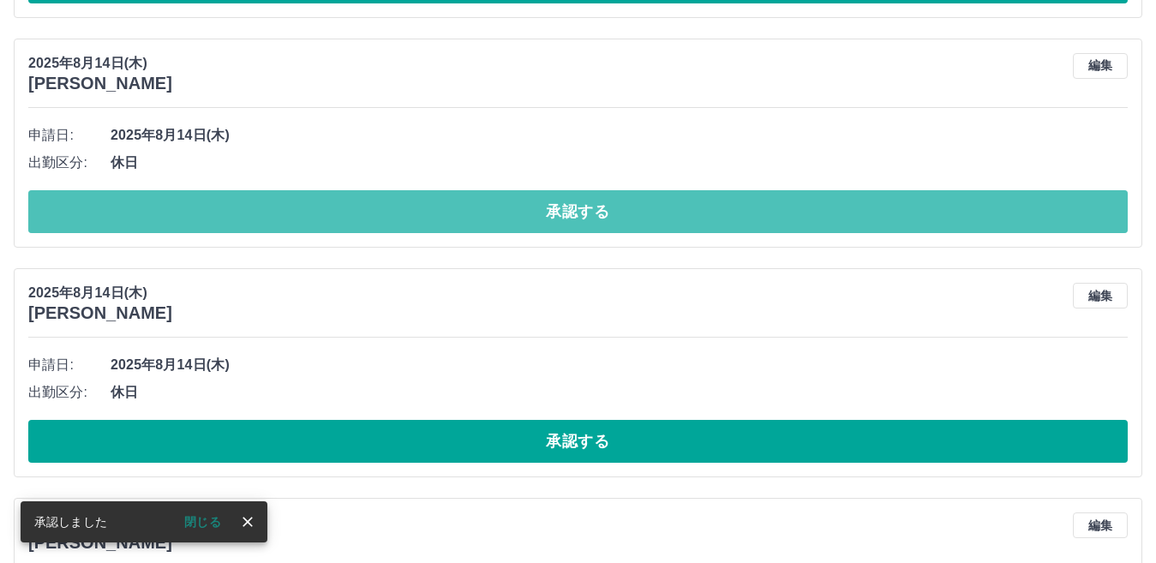
click at [408, 199] on button "承認する" at bounding box center [577, 211] width 1099 height 43
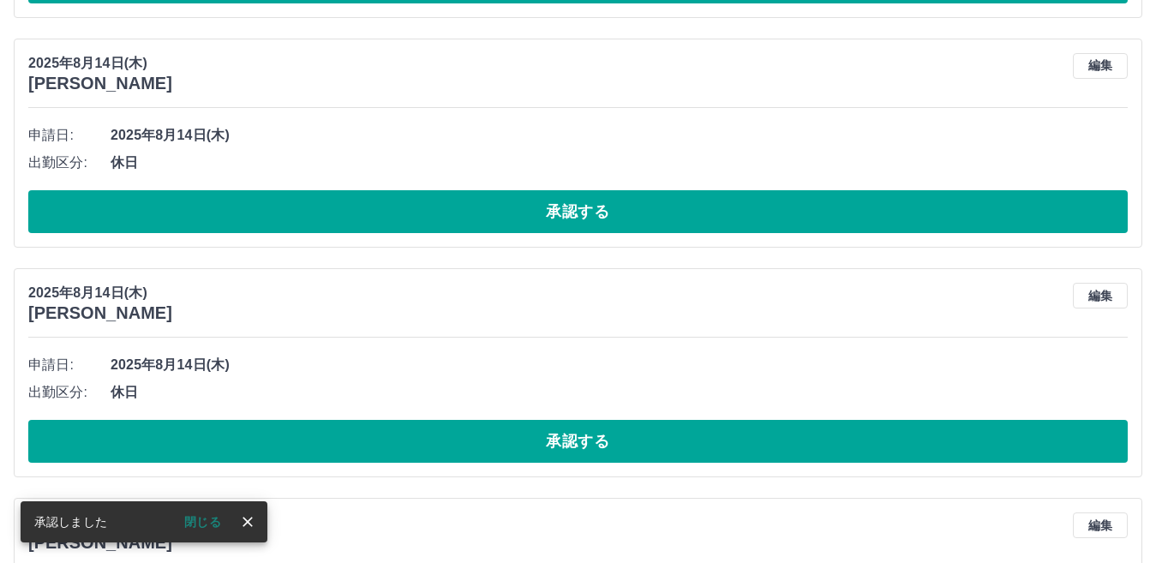
click at [408, 199] on button "承認する" at bounding box center [577, 211] width 1099 height 43
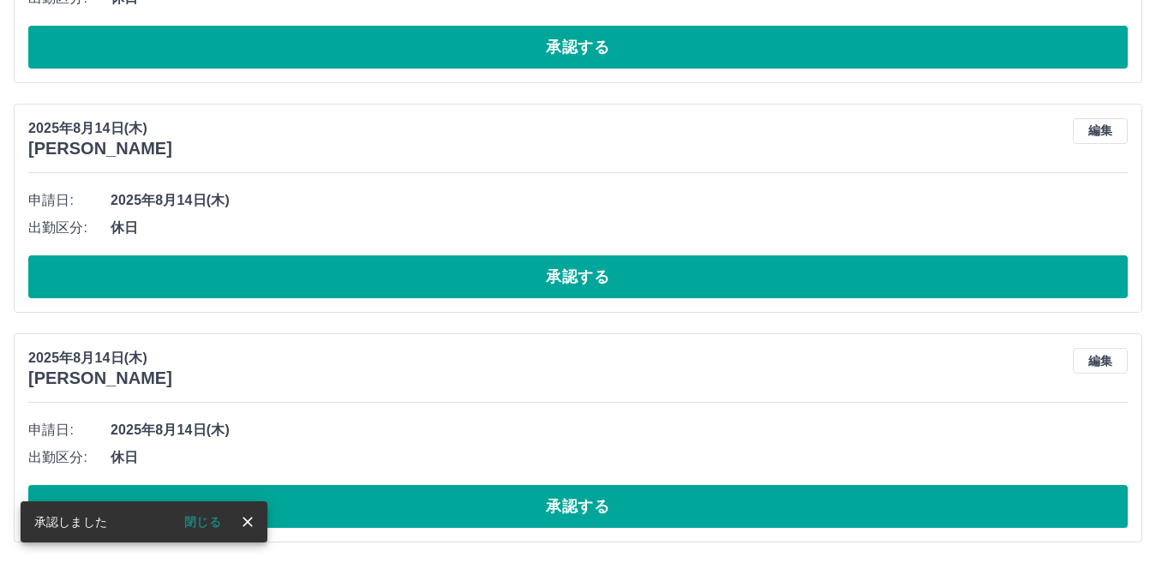
scroll to position [1284, 0]
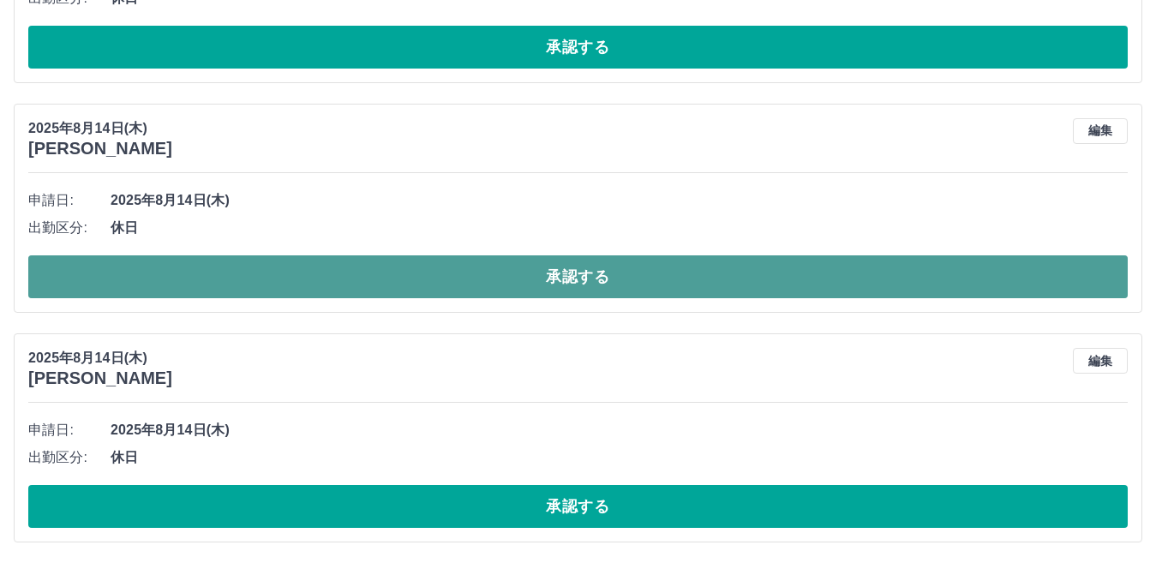
click at [392, 284] on button "承認する" at bounding box center [577, 276] width 1099 height 43
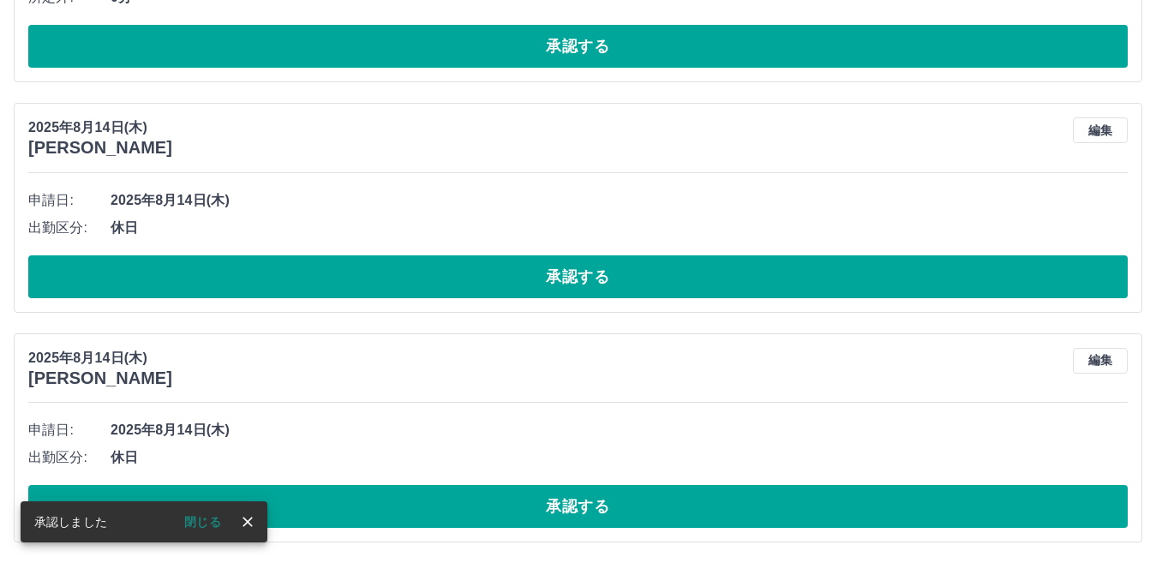
scroll to position [1054, 0]
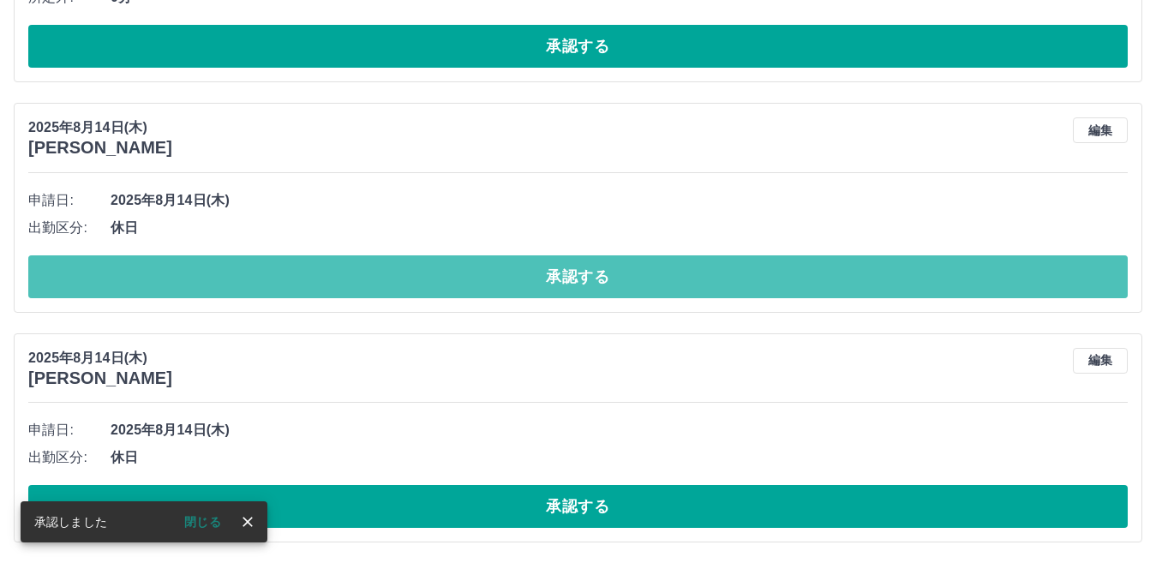
click at [392, 284] on button "承認する" at bounding box center [577, 276] width 1099 height 43
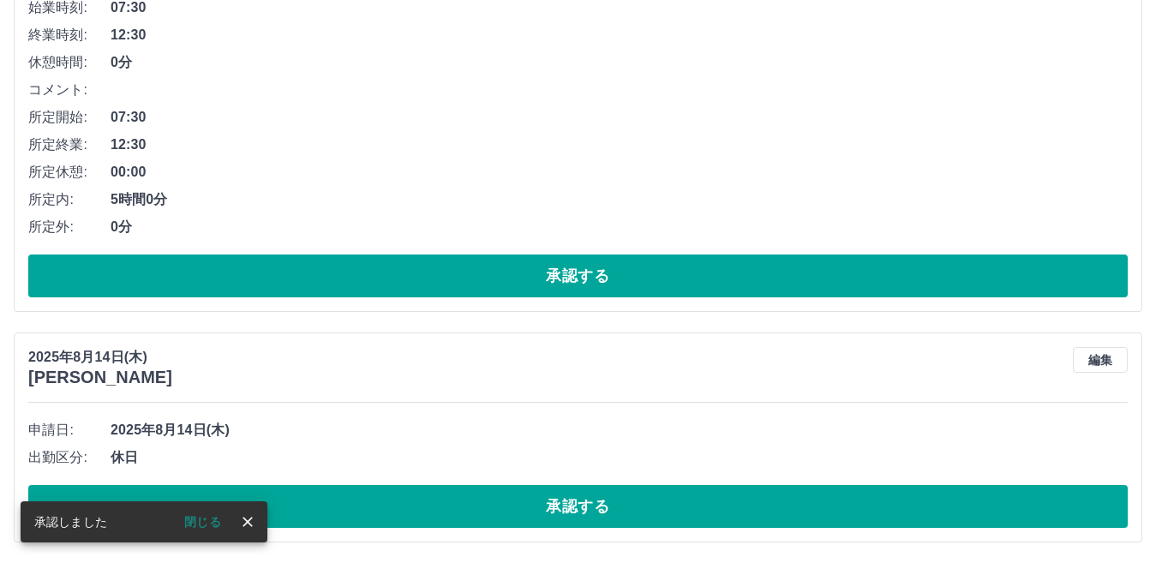
scroll to position [824, 0]
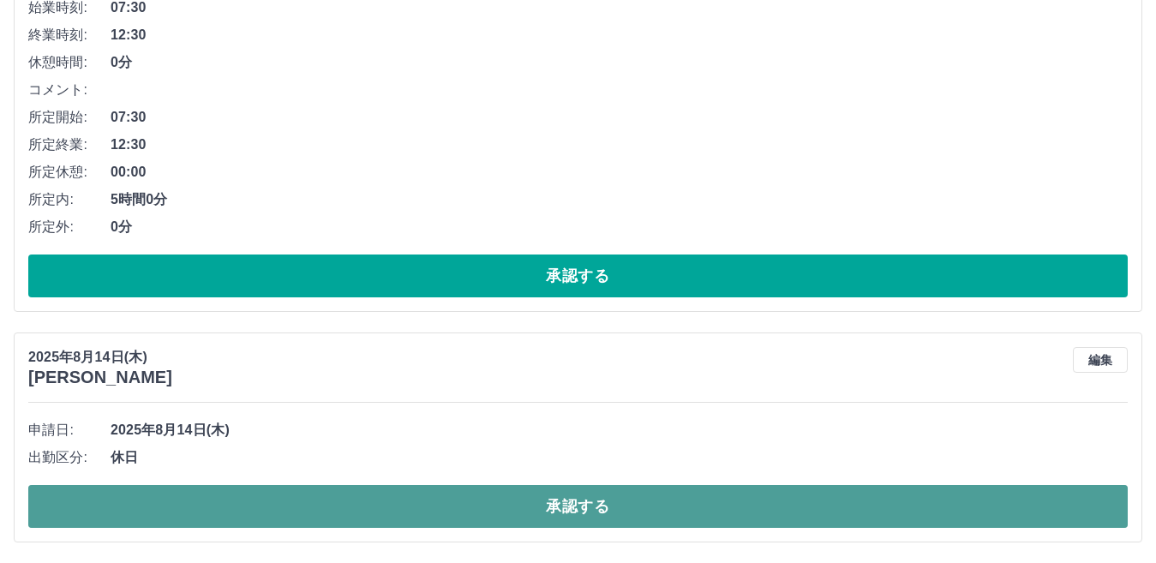
click at [465, 498] on button "承認する" at bounding box center [577, 506] width 1099 height 43
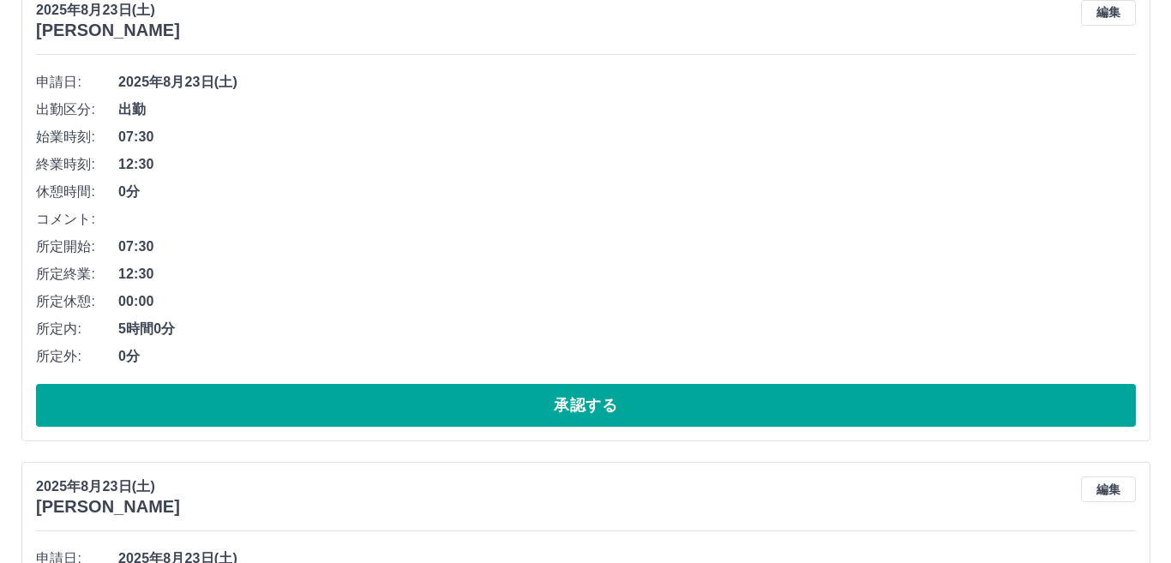
scroll to position [0, 0]
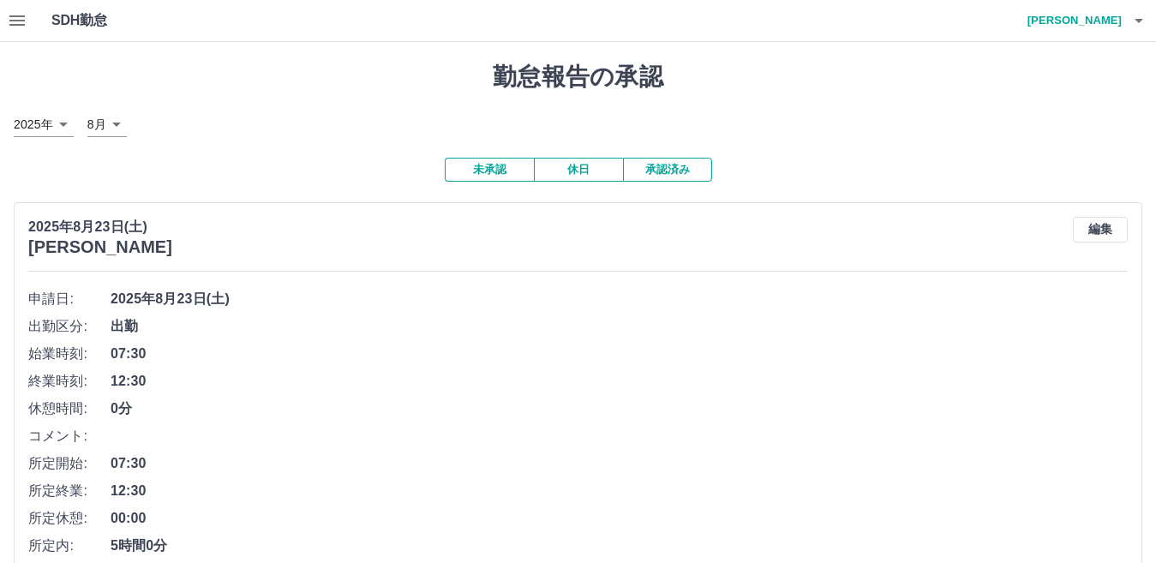
click at [1093, 23] on h4 "山郷　美由紀" at bounding box center [1070, 20] width 103 height 41
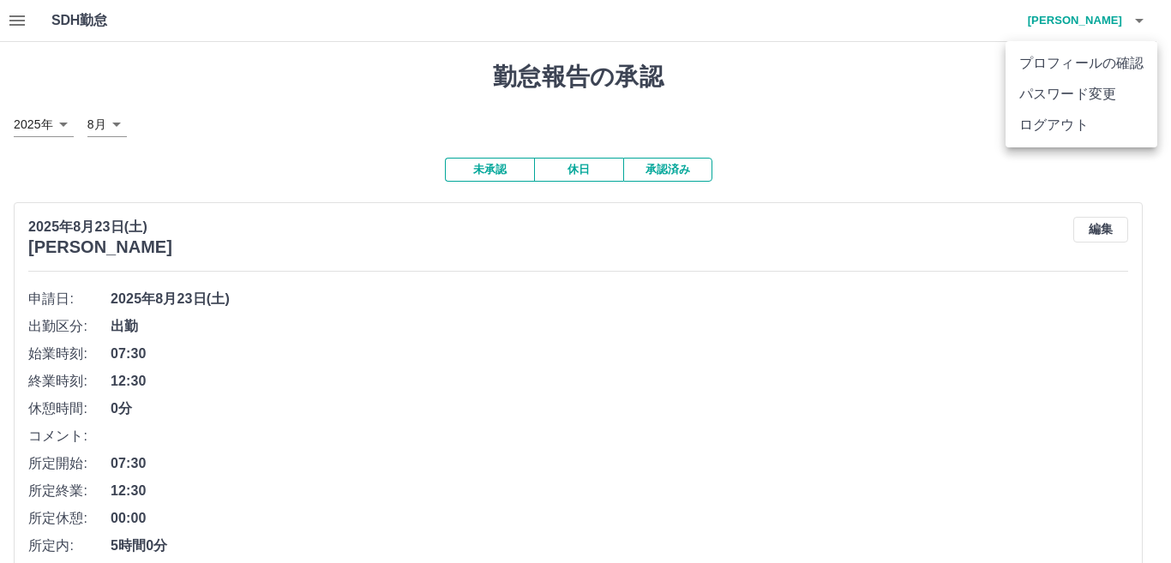
click at [1069, 125] on li "ログアウト" at bounding box center [1081, 125] width 152 height 31
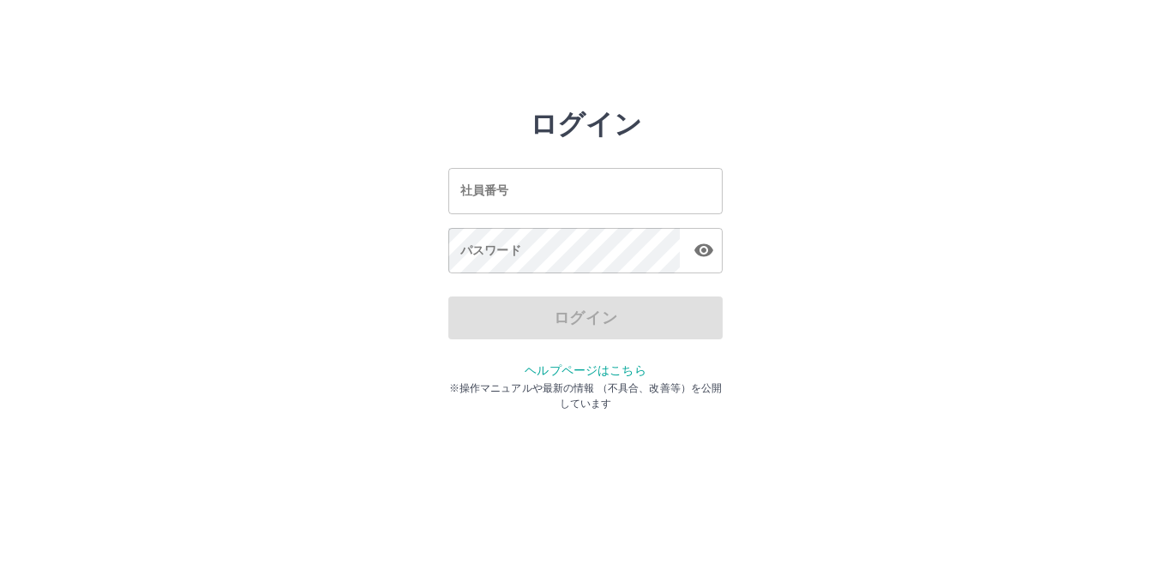
click at [581, 182] on input "社員番号" at bounding box center [585, 190] width 274 height 45
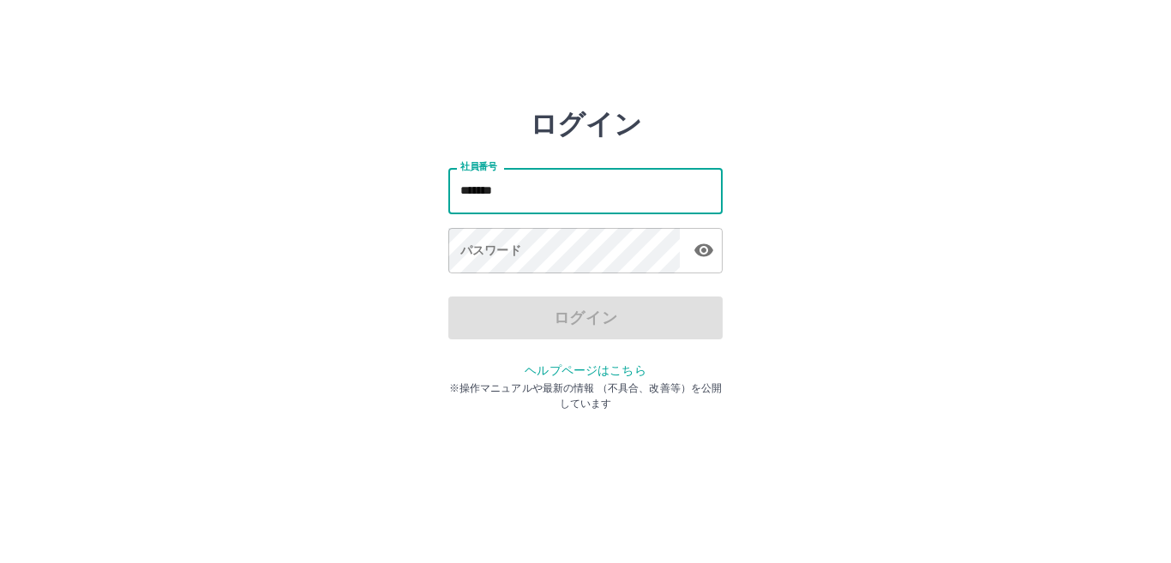
type input "*******"
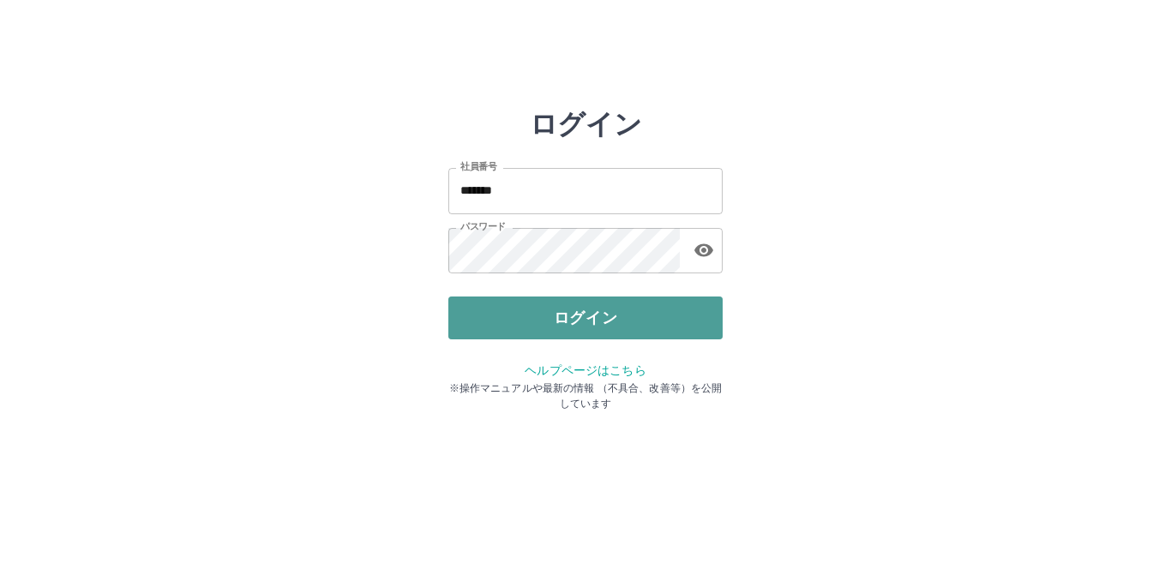
click at [472, 302] on button "ログイン" at bounding box center [585, 317] width 274 height 43
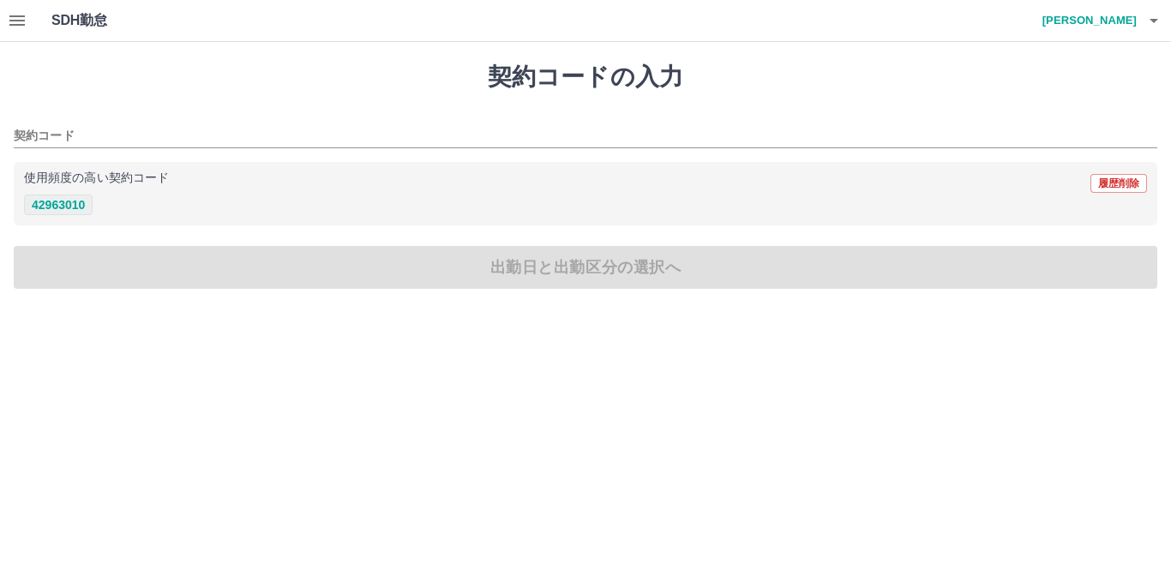
click at [61, 204] on button "42963010" at bounding box center [58, 205] width 69 height 21
type input "********"
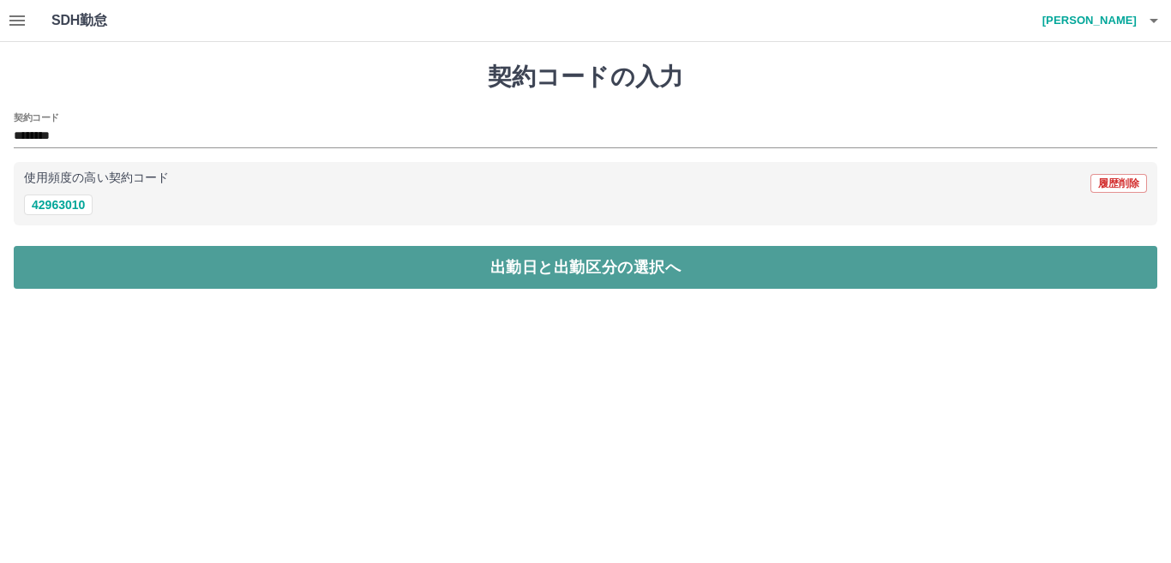
click at [71, 257] on button "出勤日と出勤区分の選択へ" at bounding box center [585, 267] width 1143 height 43
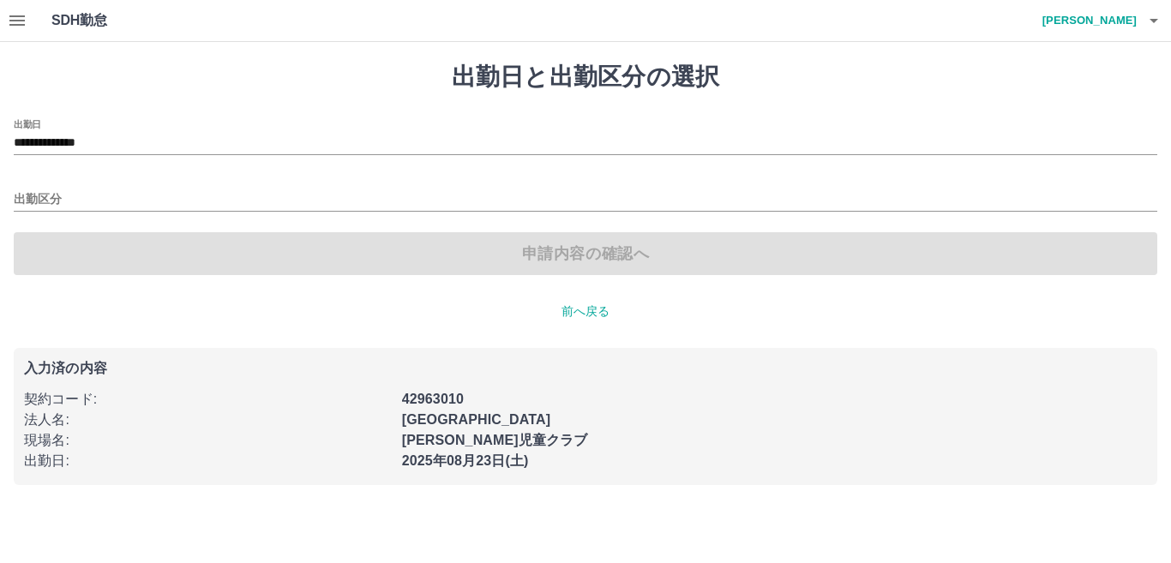
click at [150, 123] on div "**********" at bounding box center [585, 137] width 1143 height 36
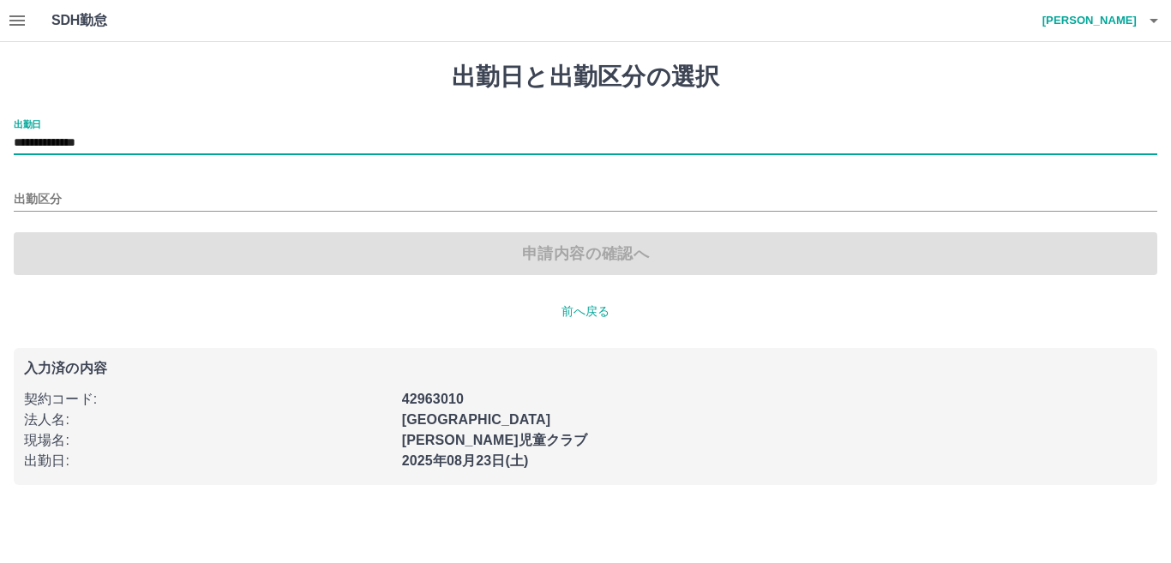
click at [153, 111] on div "**********" at bounding box center [585, 274] width 1171 height 464
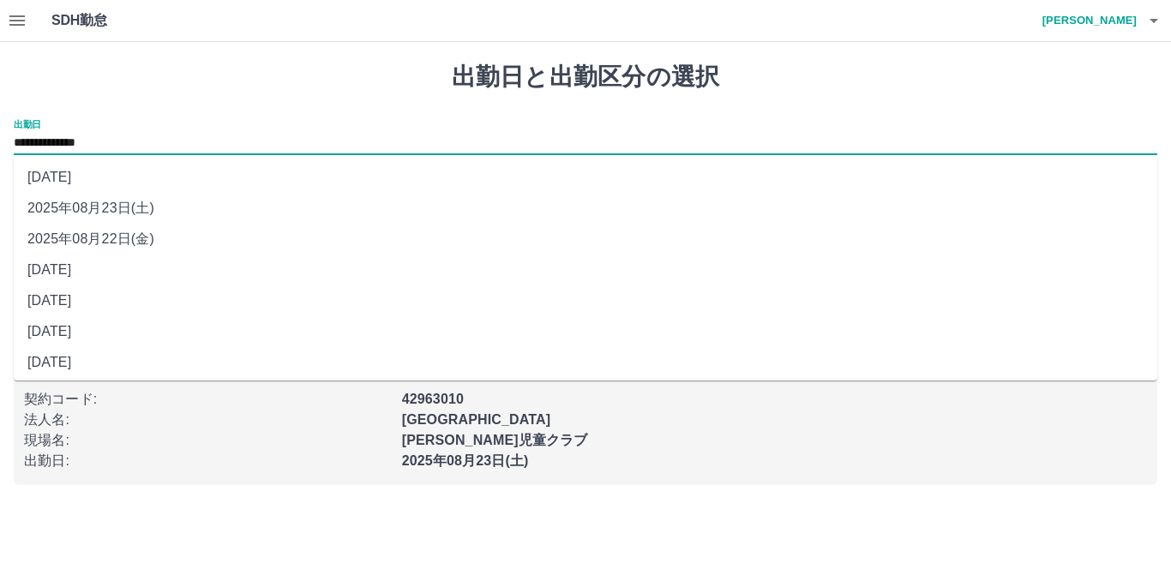
click at [72, 145] on input "**********" at bounding box center [585, 143] width 1143 height 21
click at [133, 237] on li "2025年08月22日(金)" at bounding box center [585, 239] width 1143 height 31
type input "**********"
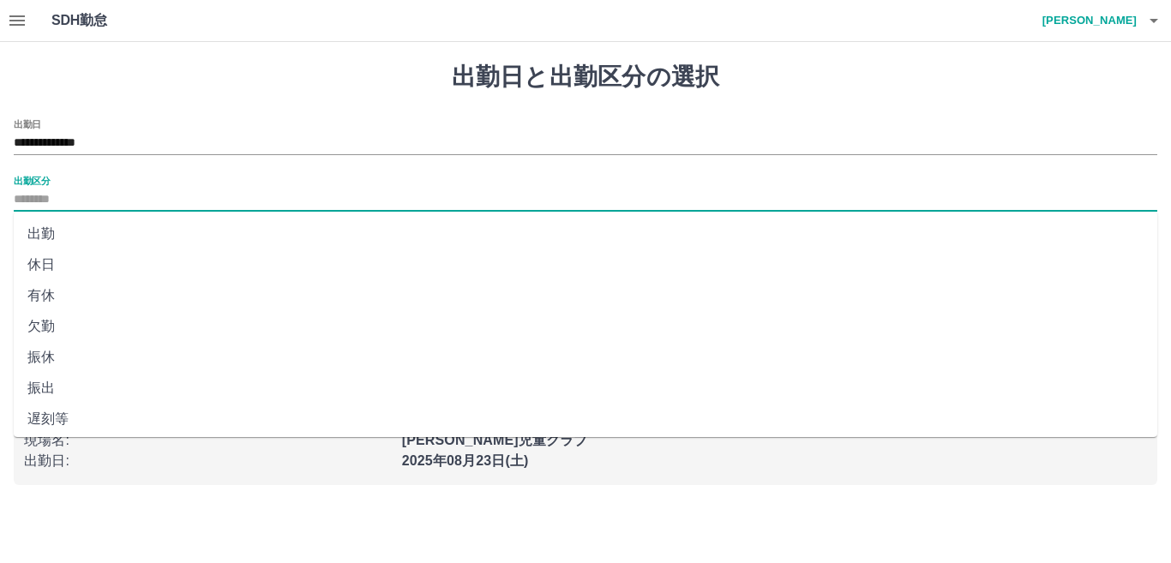
click at [87, 199] on input "出勤区分" at bounding box center [585, 199] width 1143 height 21
click at [62, 229] on li "出勤" at bounding box center [585, 234] width 1143 height 31
type input "**"
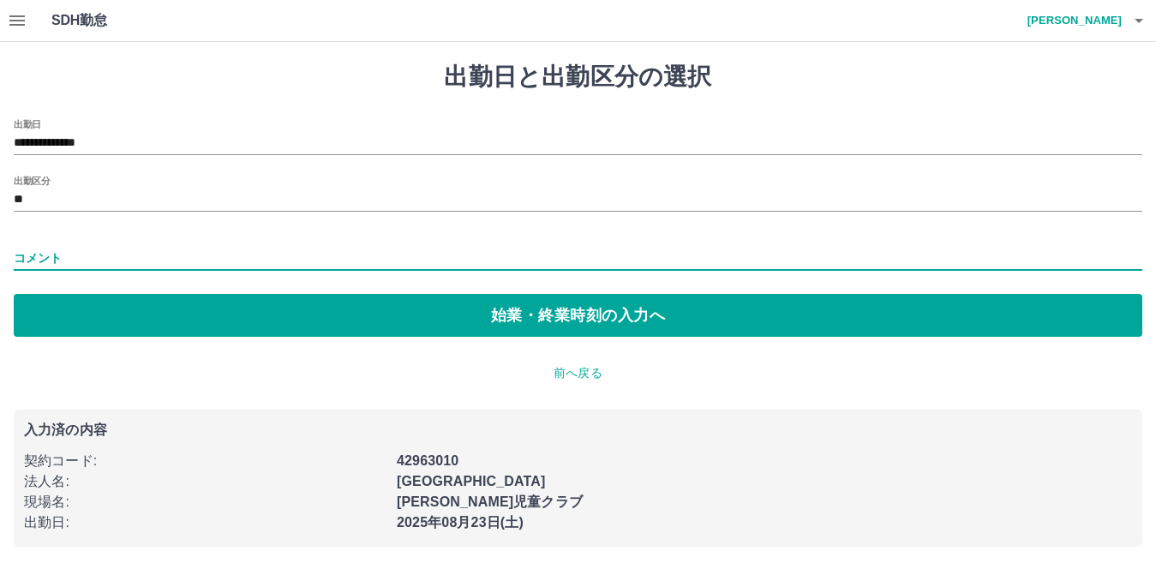
click at [52, 248] on input "コメント" at bounding box center [578, 258] width 1129 height 25
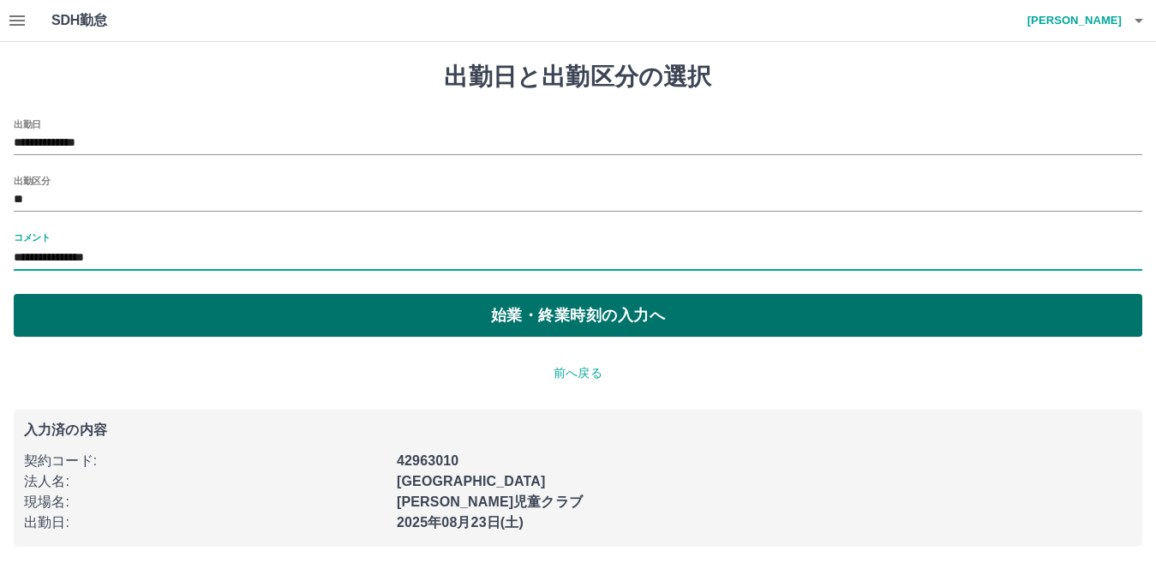
type input "**********"
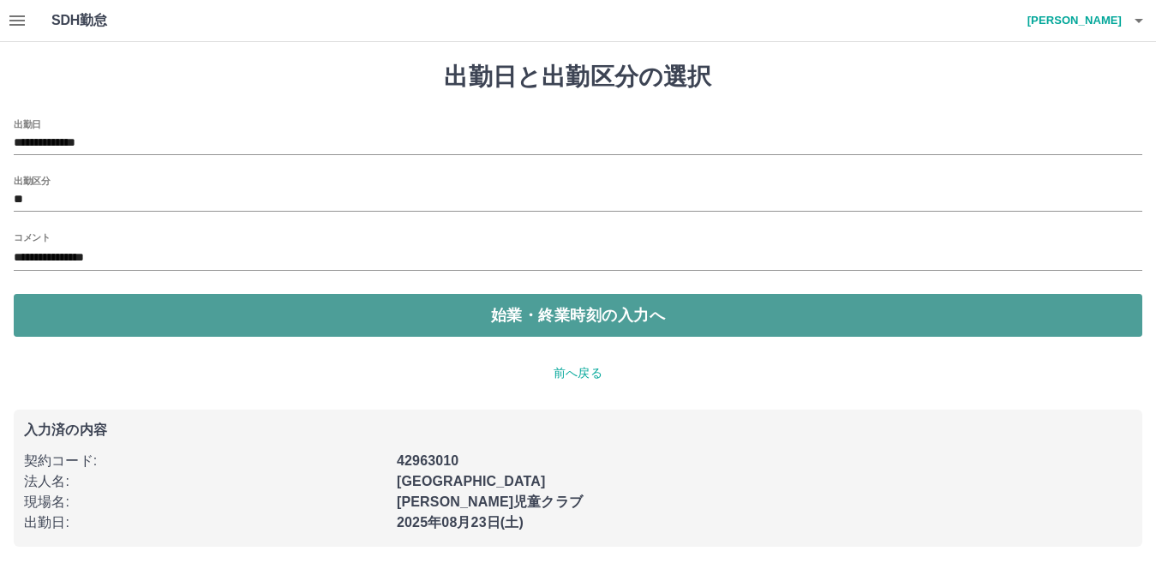
click at [135, 324] on button "始業・終業時刻の入力へ" at bounding box center [578, 315] width 1129 height 43
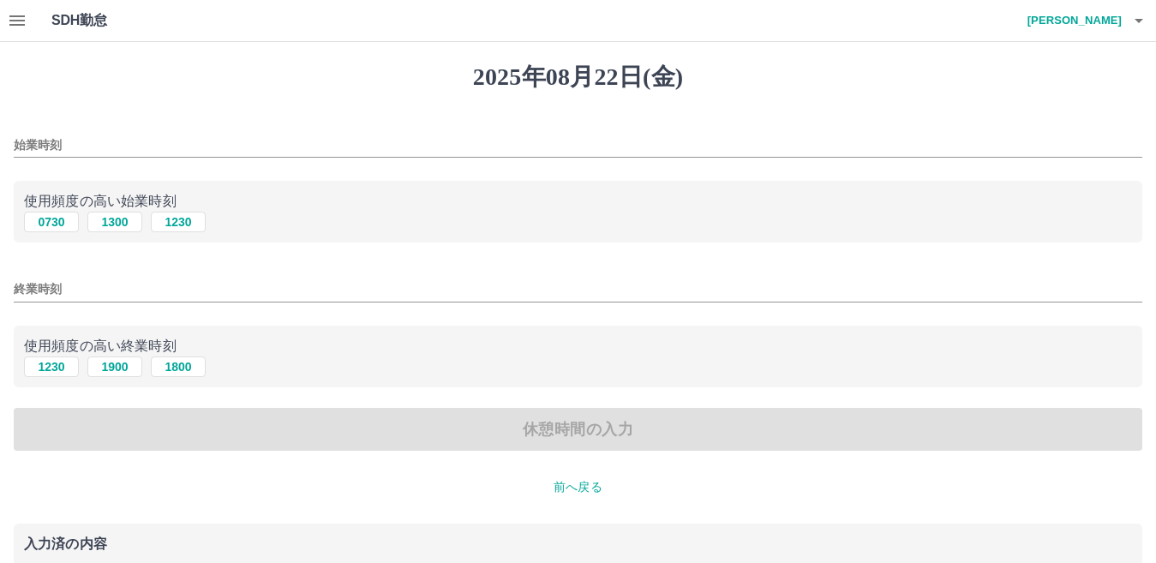
click at [84, 289] on input "終業時刻" at bounding box center [578, 289] width 1129 height 25
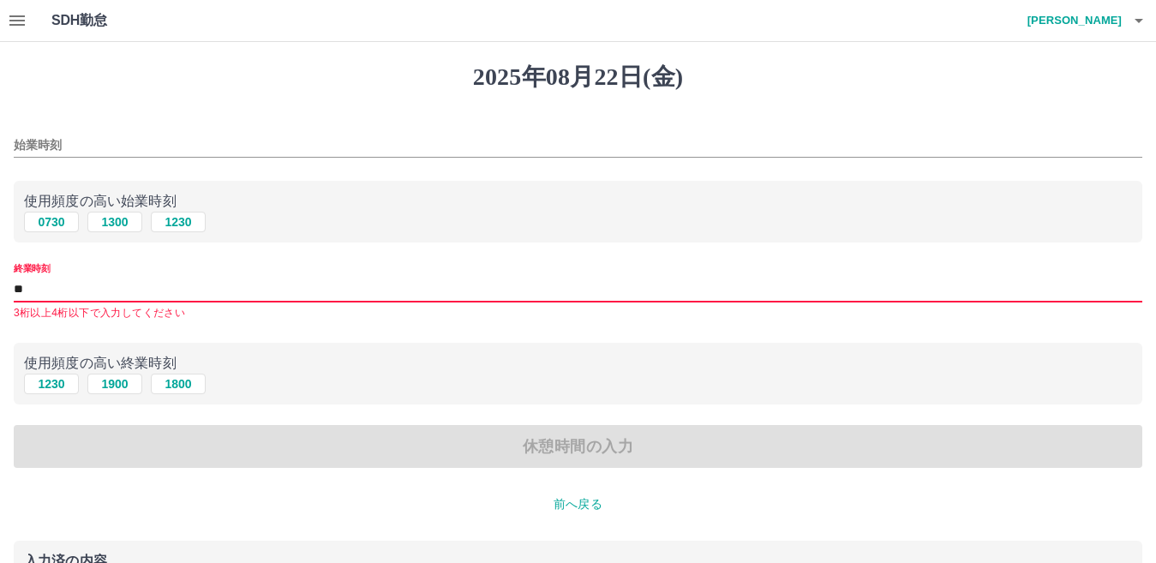
type input "*"
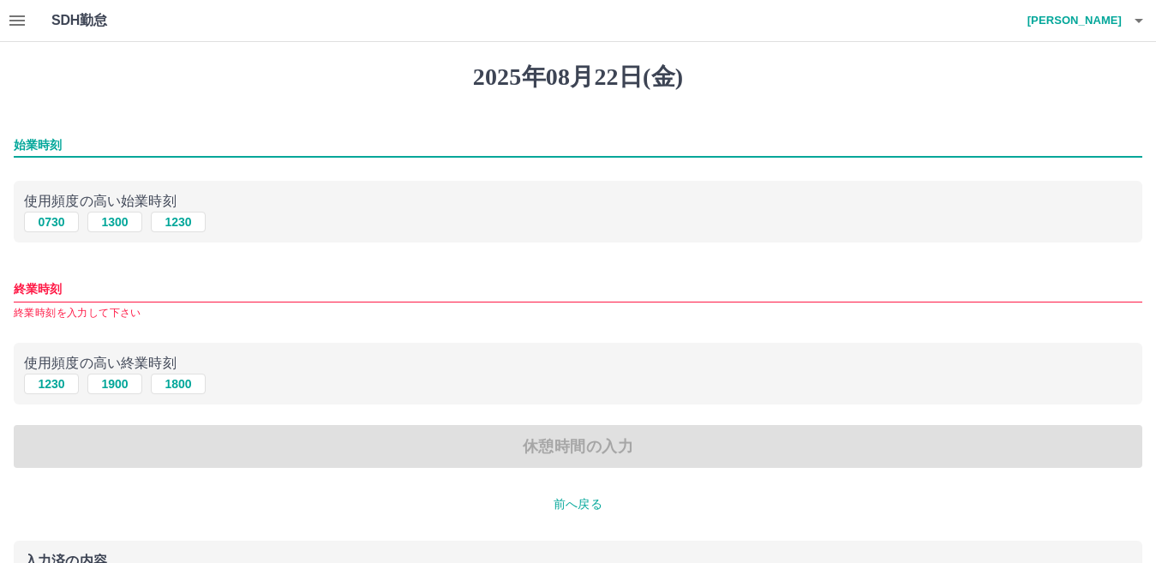
click at [73, 144] on input "始業時刻" at bounding box center [578, 145] width 1129 height 25
type input "****"
click at [61, 288] on input "終業時刻" at bounding box center [578, 289] width 1129 height 25
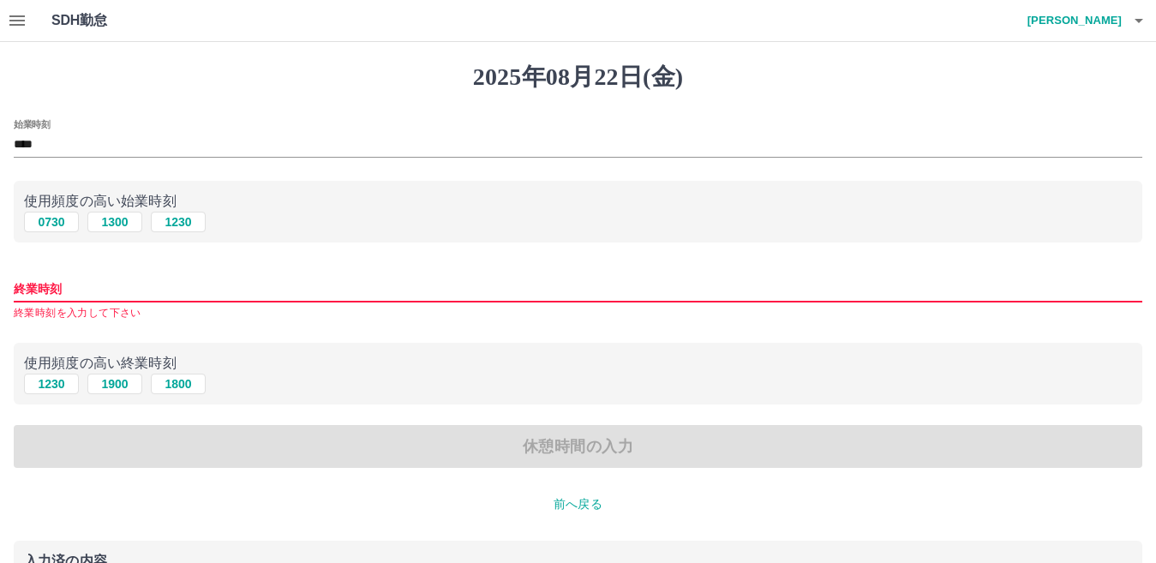
type input "****"
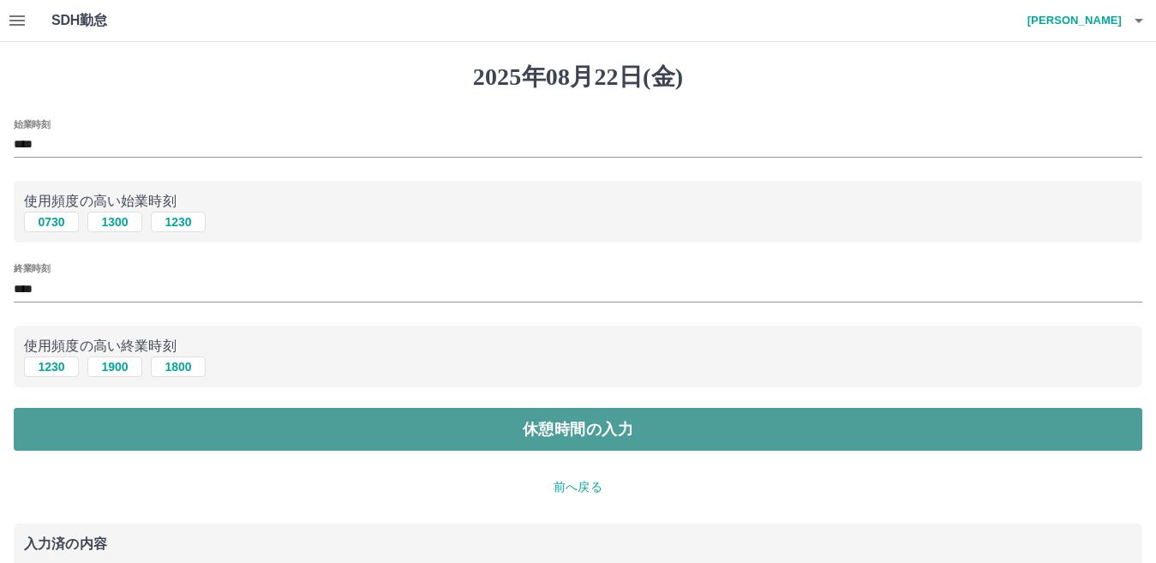
click at [135, 424] on button "休憩時間の入力" at bounding box center [578, 429] width 1129 height 43
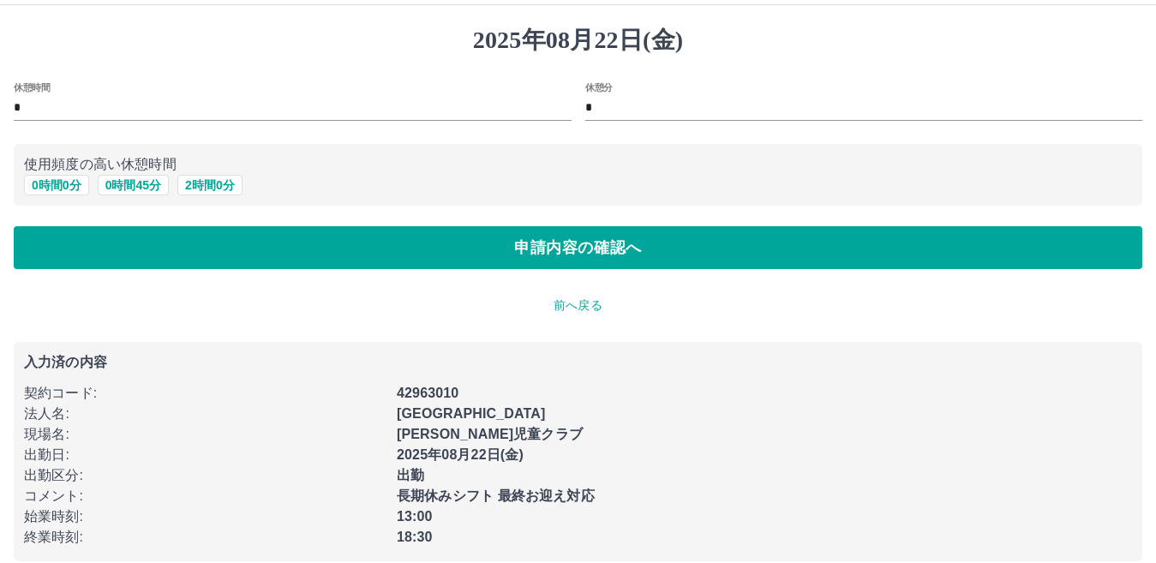
scroll to position [57, 0]
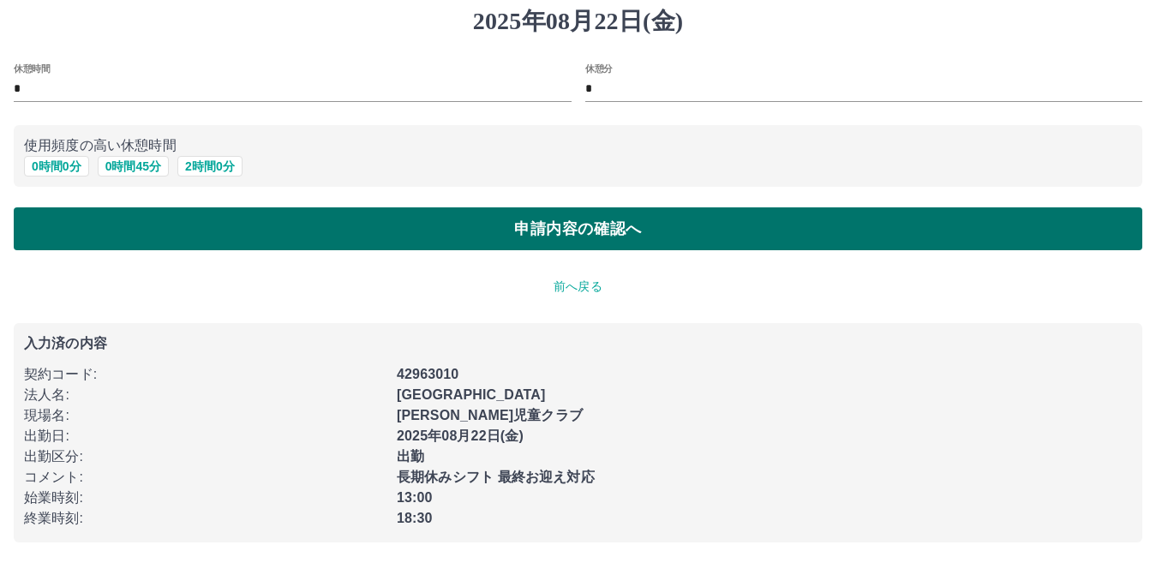
click at [308, 223] on button "申請内容の確認へ" at bounding box center [578, 228] width 1129 height 43
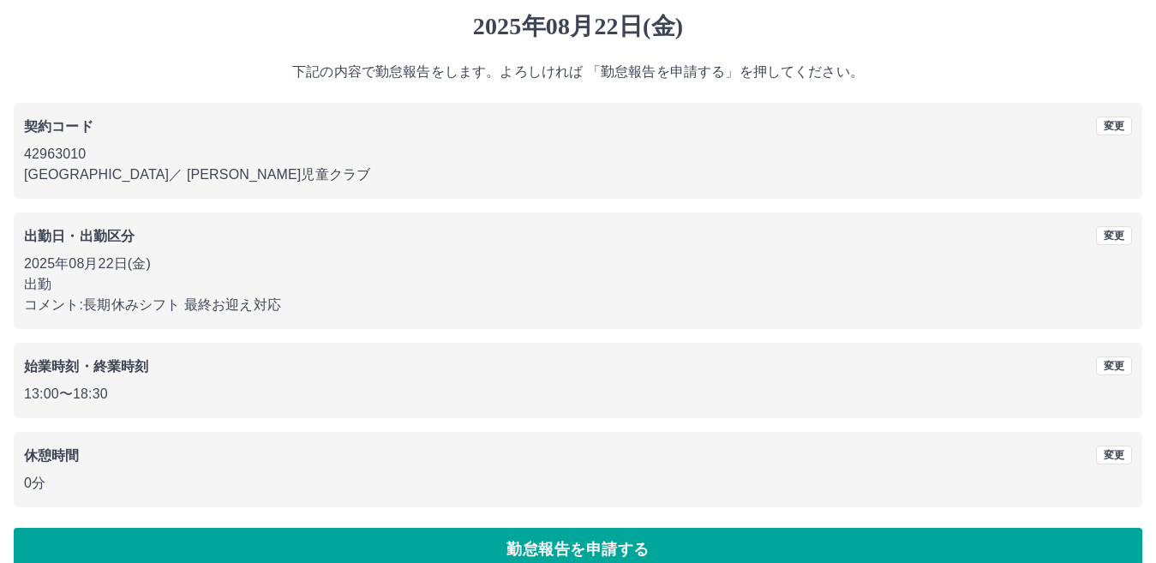
scroll to position [79, 0]
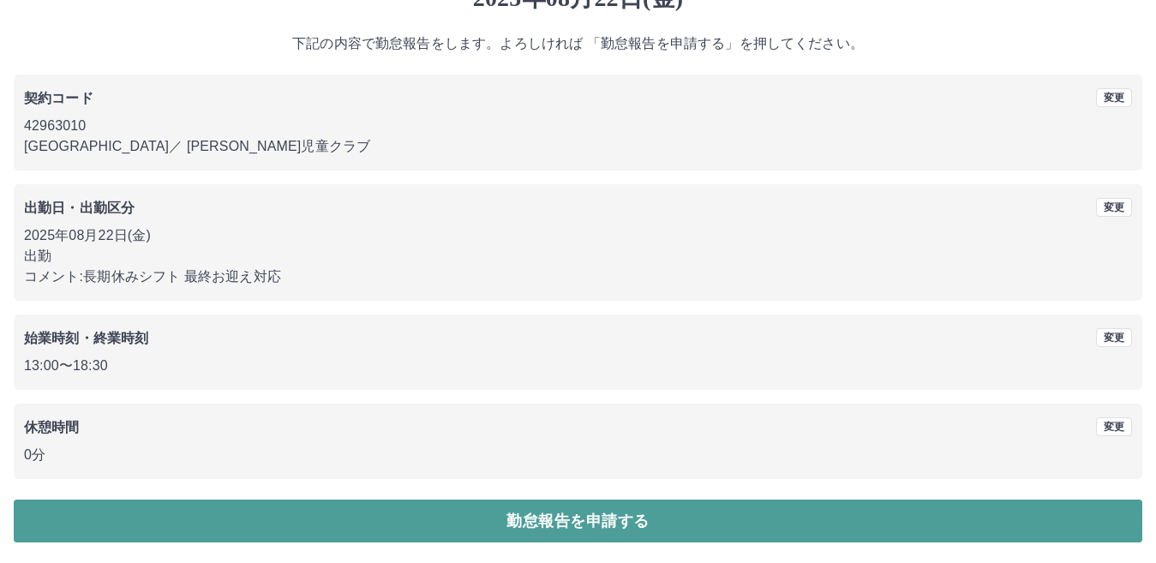
click at [346, 523] on button "勤怠報告を申請する" at bounding box center [578, 521] width 1129 height 43
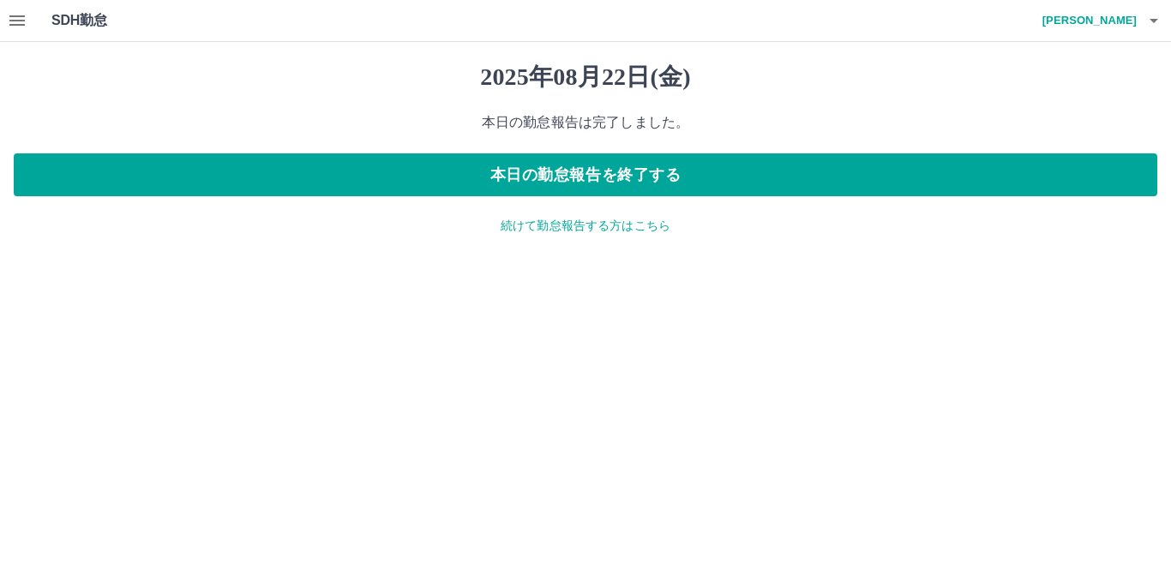
click at [1118, 22] on h4 "古林　優子" at bounding box center [1084, 20] width 103 height 41
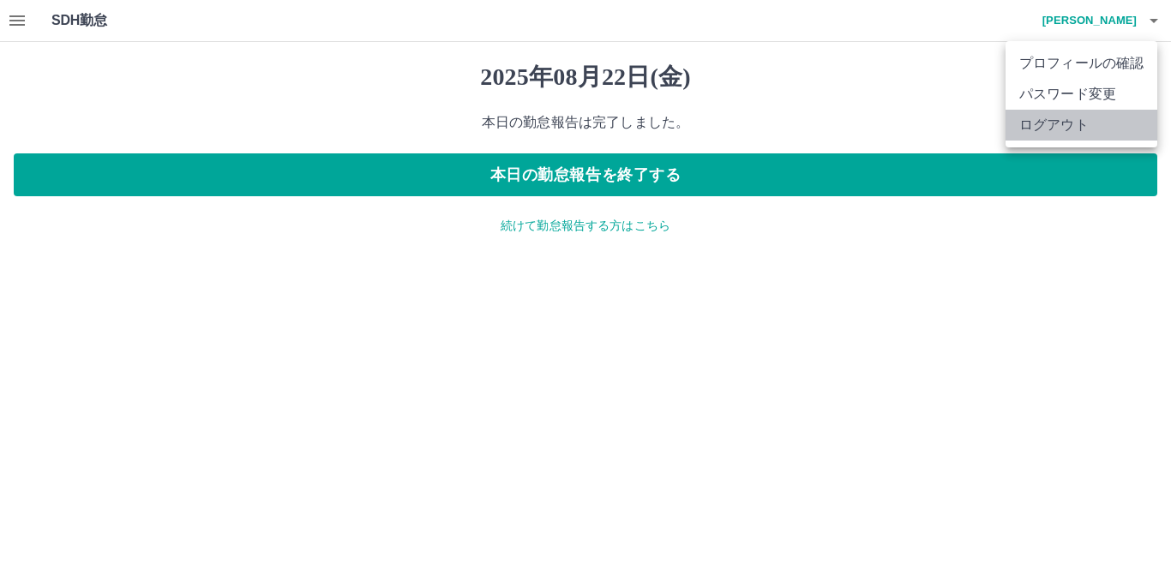
click at [1081, 125] on li "ログアウト" at bounding box center [1081, 125] width 152 height 31
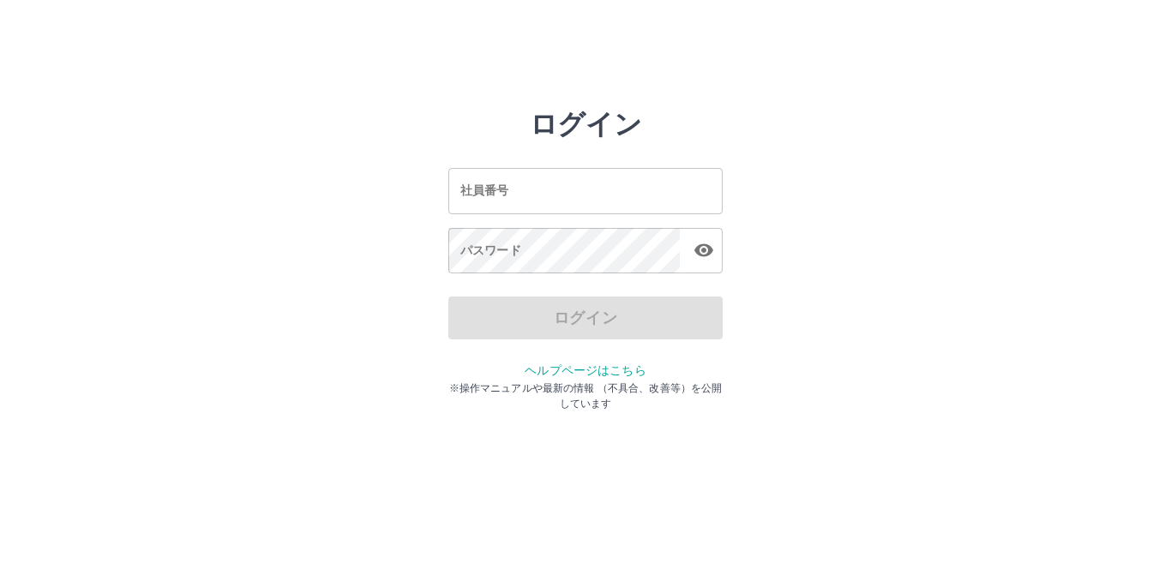
click at [624, 198] on input "社員番号" at bounding box center [585, 190] width 274 height 45
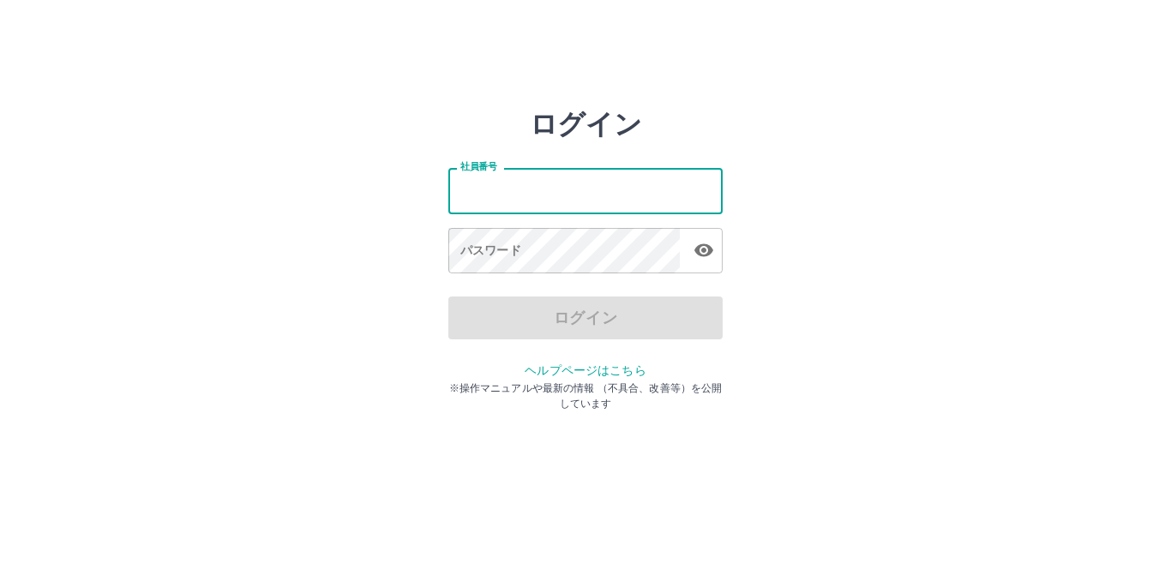
type input "*******"
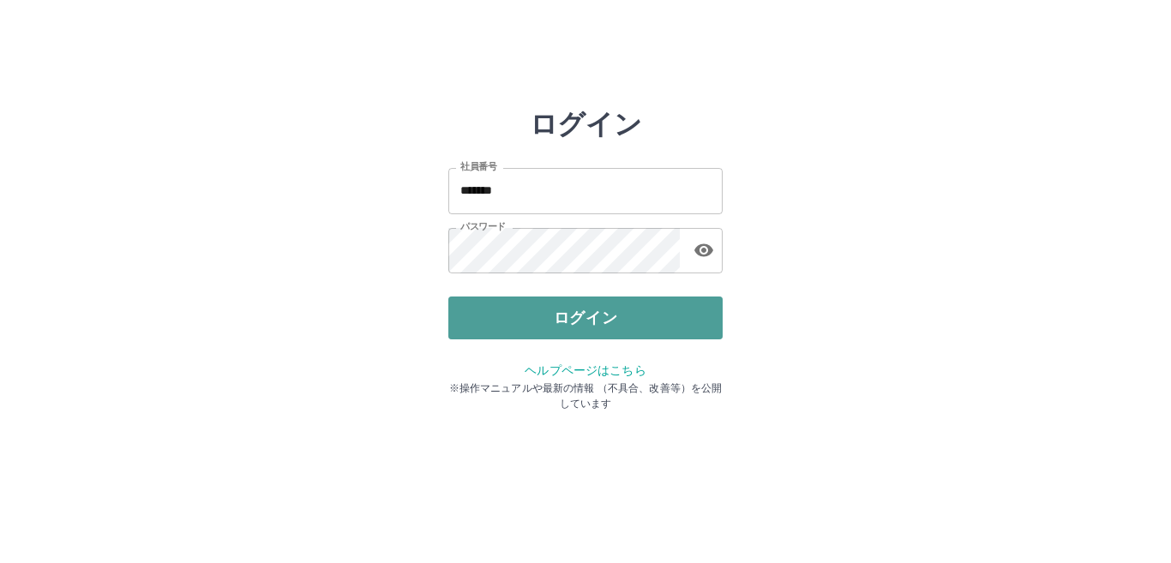
click at [525, 310] on button "ログイン" at bounding box center [585, 317] width 274 height 43
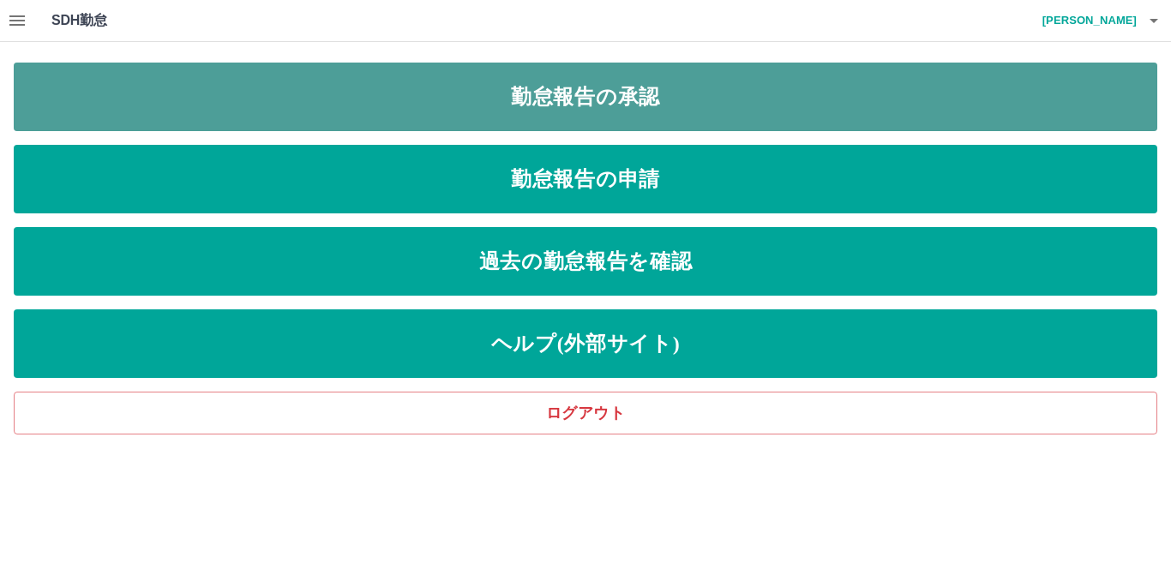
click at [519, 103] on link "勤怠報告の承認" at bounding box center [585, 97] width 1143 height 69
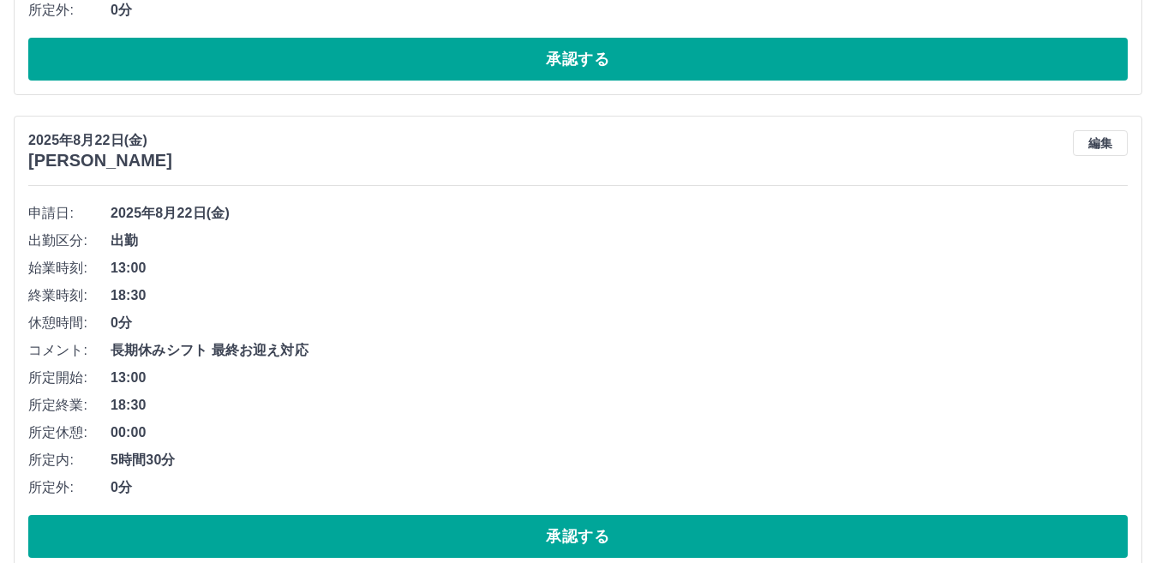
scroll to position [1071, 0]
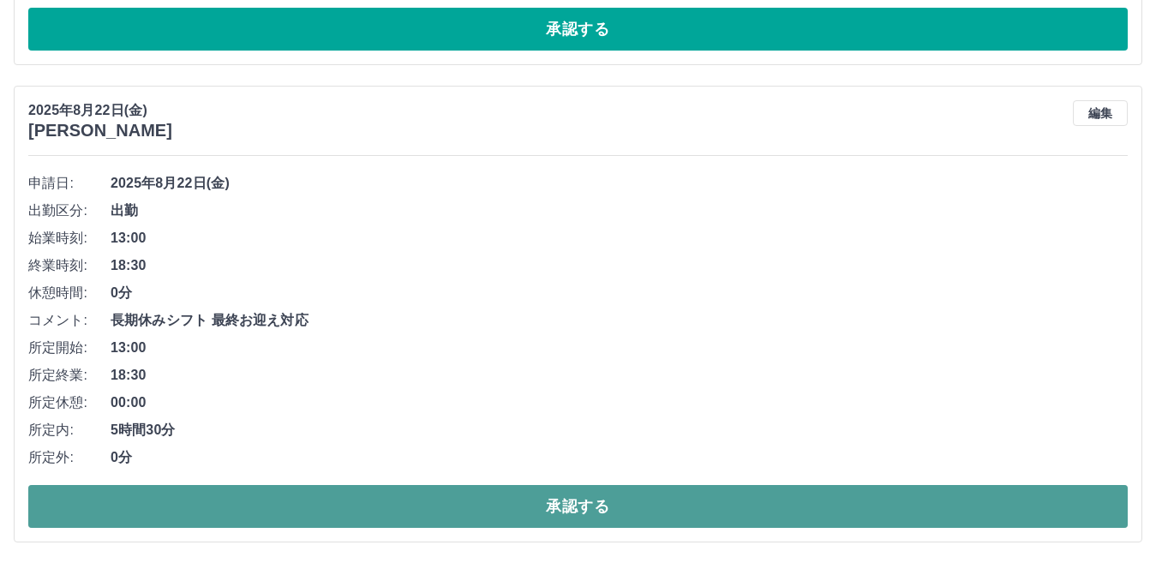
click at [217, 491] on button "承認する" at bounding box center [577, 506] width 1099 height 43
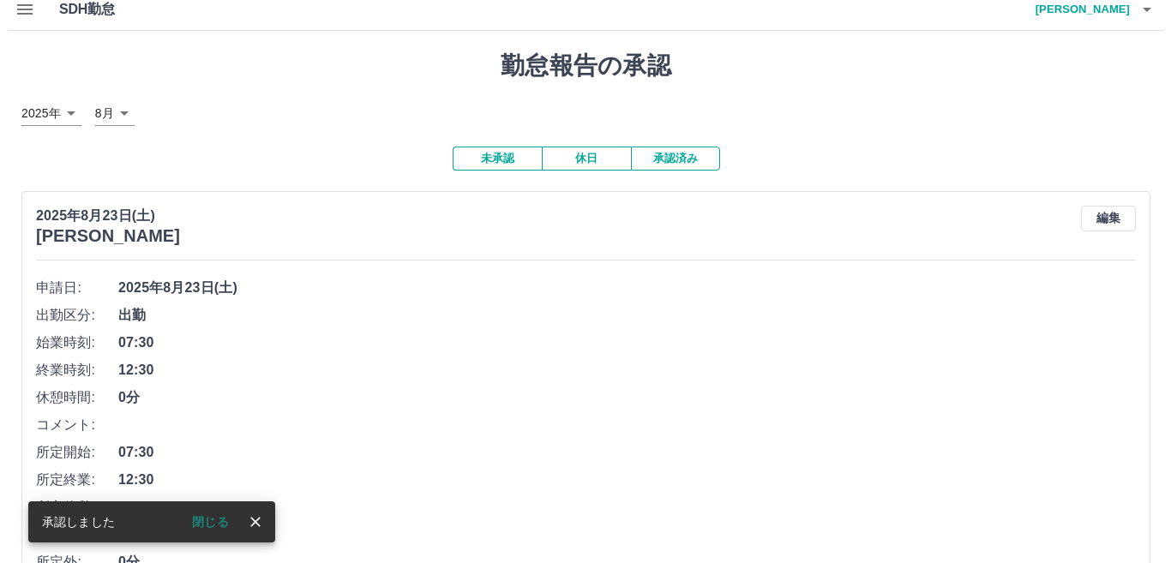
scroll to position [0, 0]
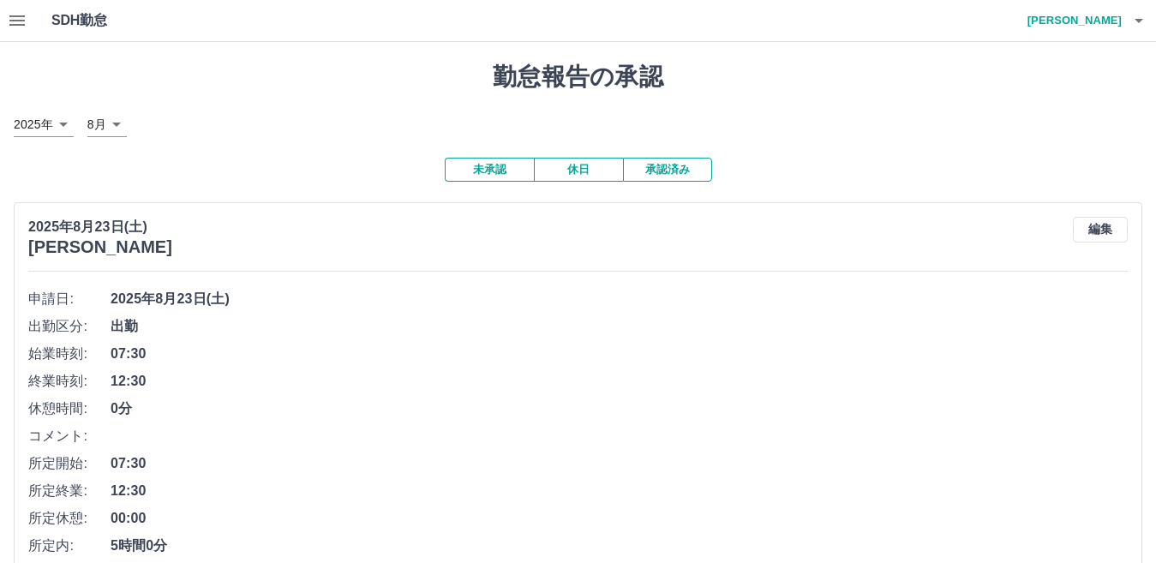
click at [1098, 22] on h4 "山郷　美由紀" at bounding box center [1070, 20] width 103 height 41
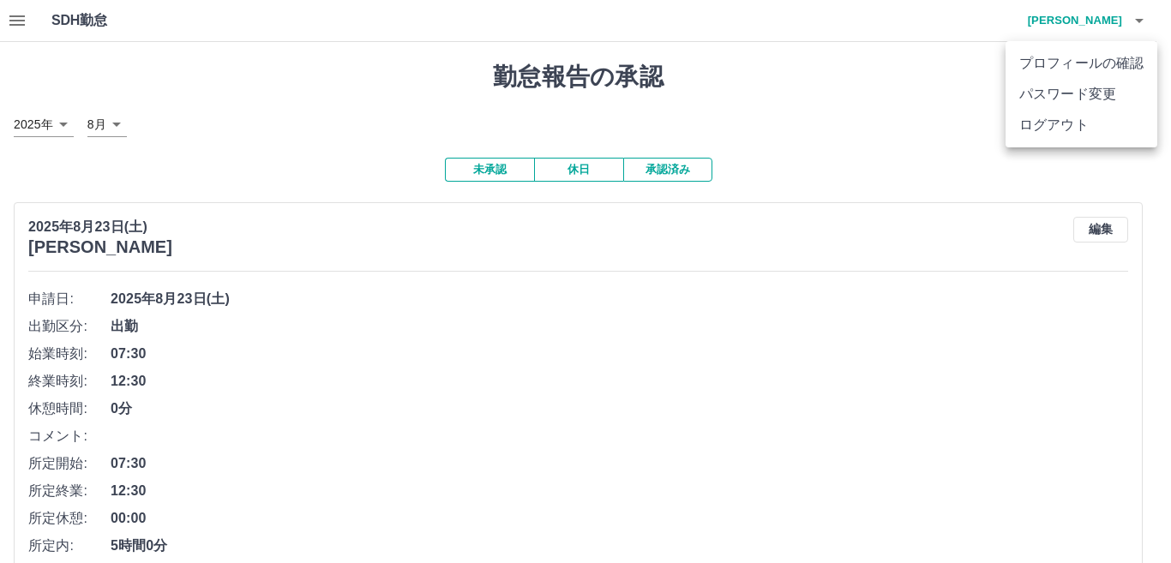
click at [1071, 129] on li "ログアウト" at bounding box center [1081, 125] width 152 height 31
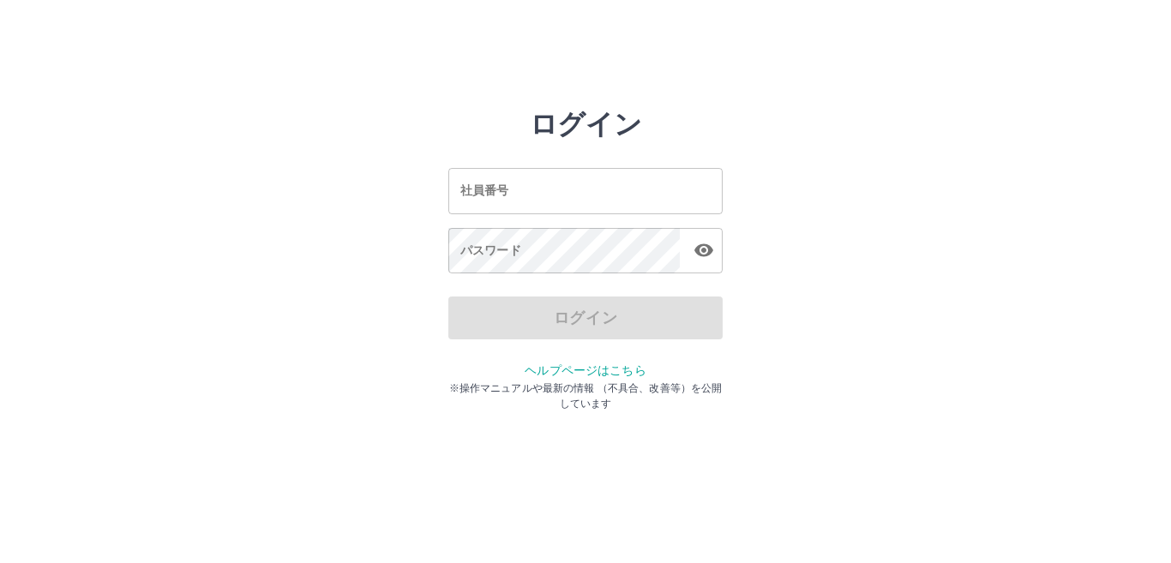
click at [555, 185] on input "社員番号" at bounding box center [585, 190] width 274 height 45
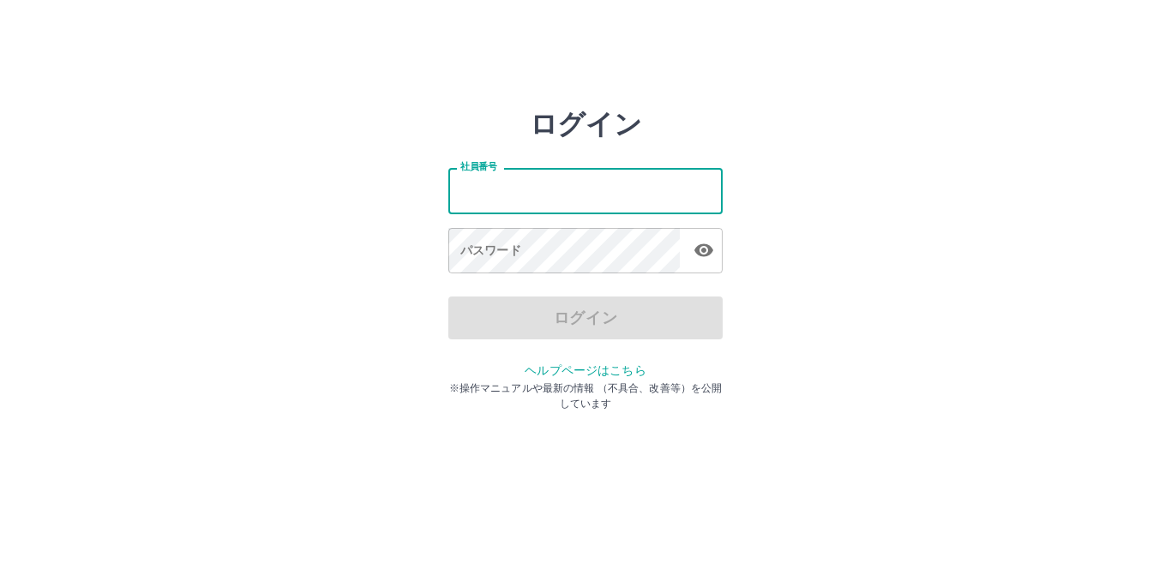
type input "*******"
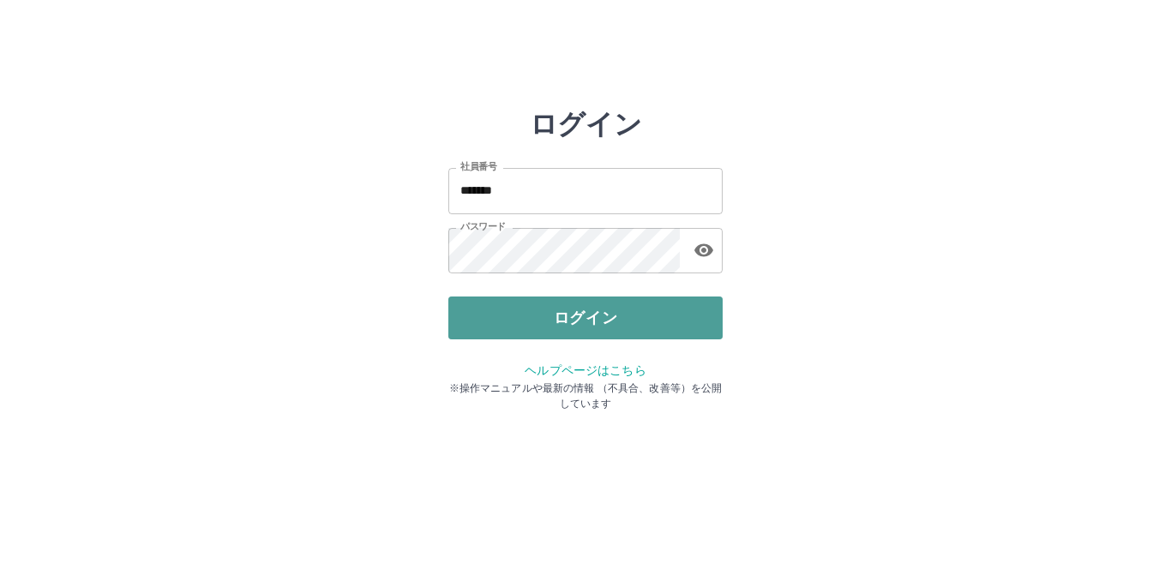
click at [557, 313] on button "ログイン" at bounding box center [585, 317] width 274 height 43
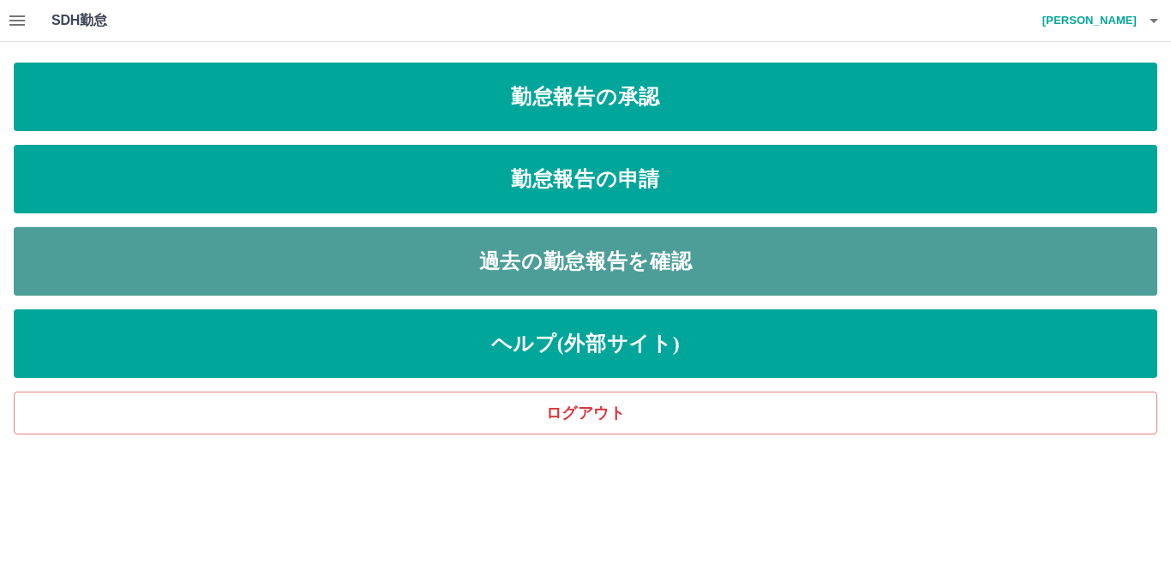
click at [564, 277] on link "過去の勤怠報告を確認" at bounding box center [585, 261] width 1143 height 69
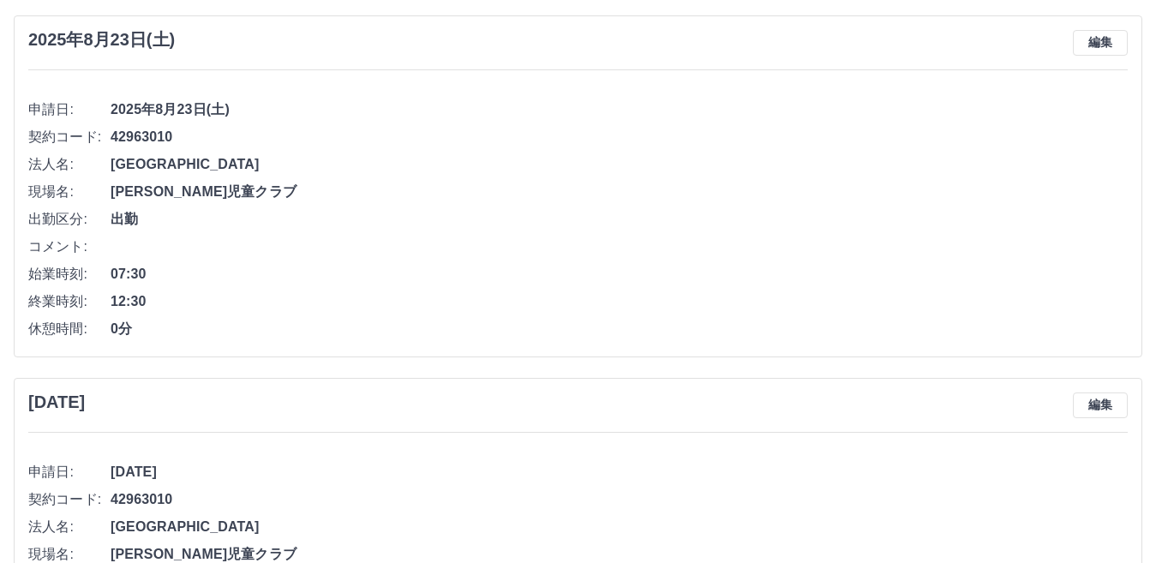
scroll to position [86, 0]
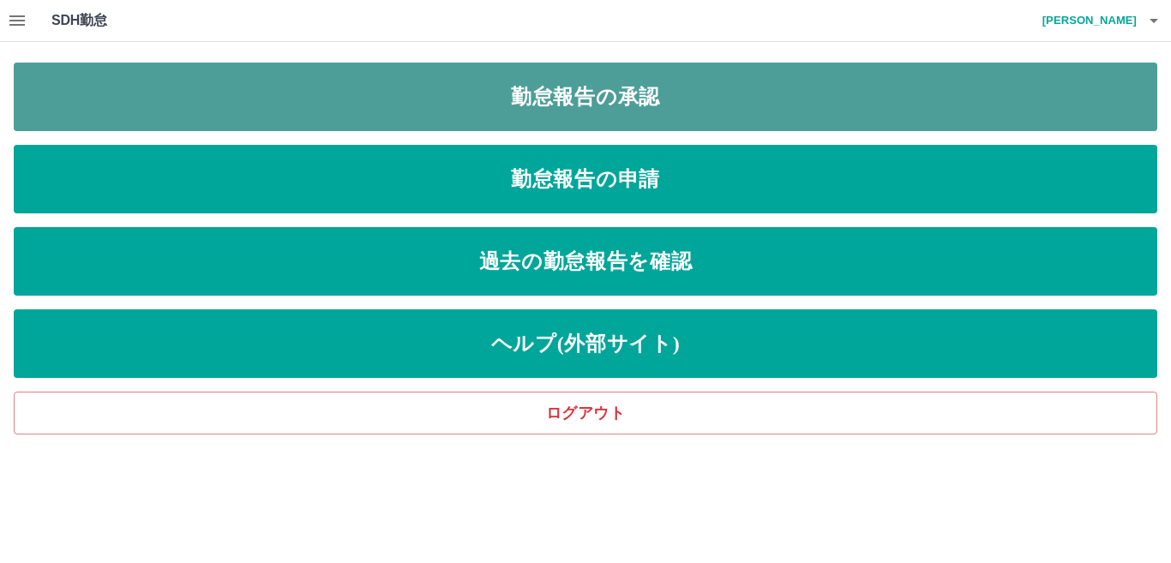
click at [643, 99] on link "勤怠報告の承認" at bounding box center [585, 97] width 1143 height 69
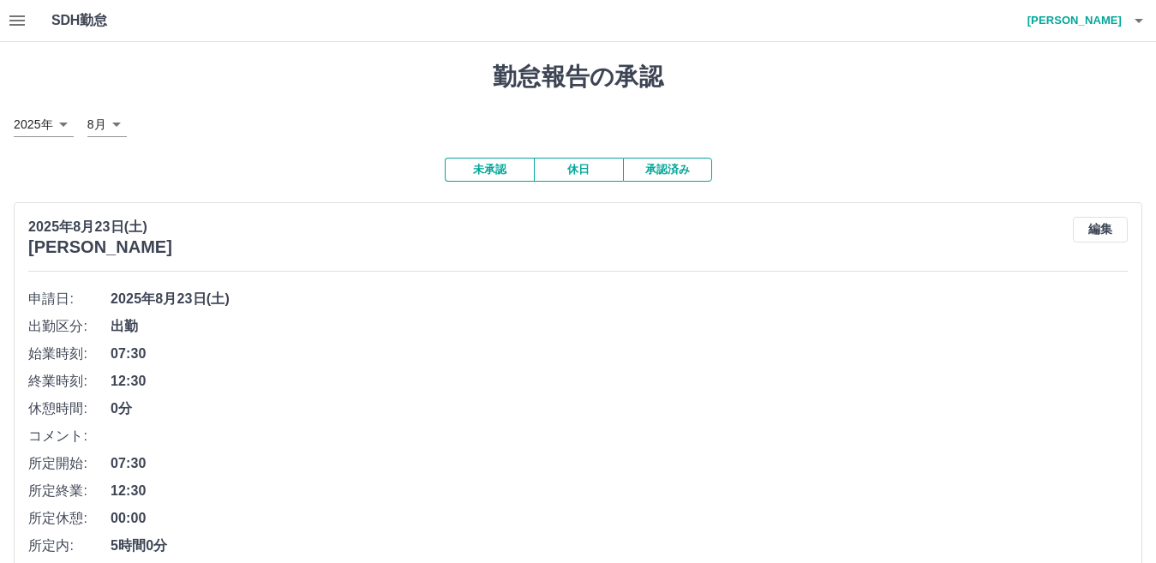
click at [478, 176] on button "未承認" at bounding box center [489, 170] width 89 height 24
click at [669, 173] on button "承認済み" at bounding box center [667, 170] width 89 height 24
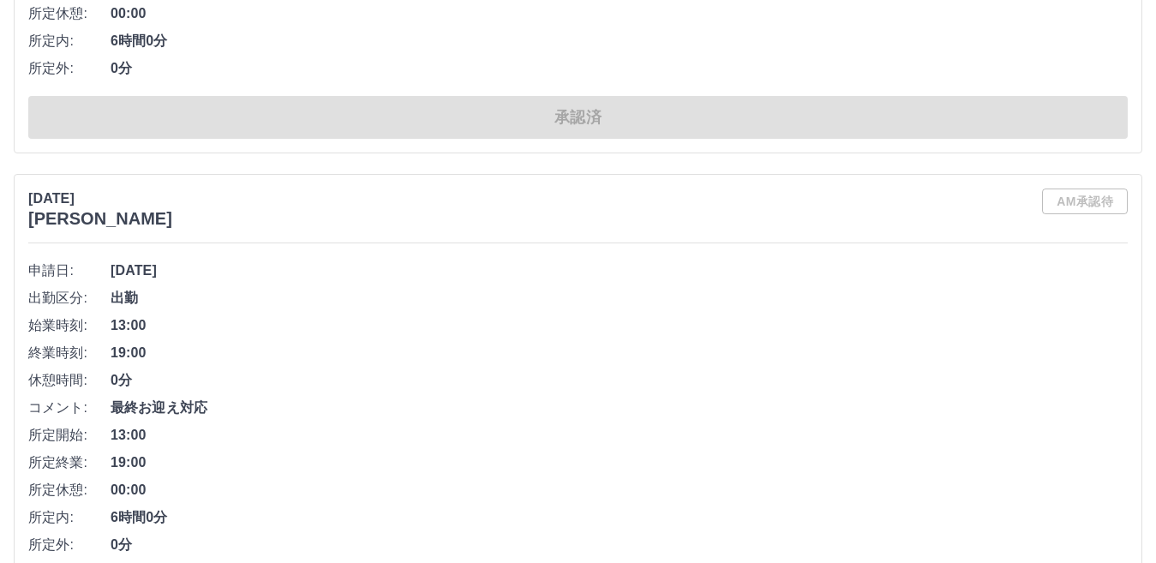
scroll to position [9169, 0]
